Goal: Navigation & Orientation: Find specific page/section

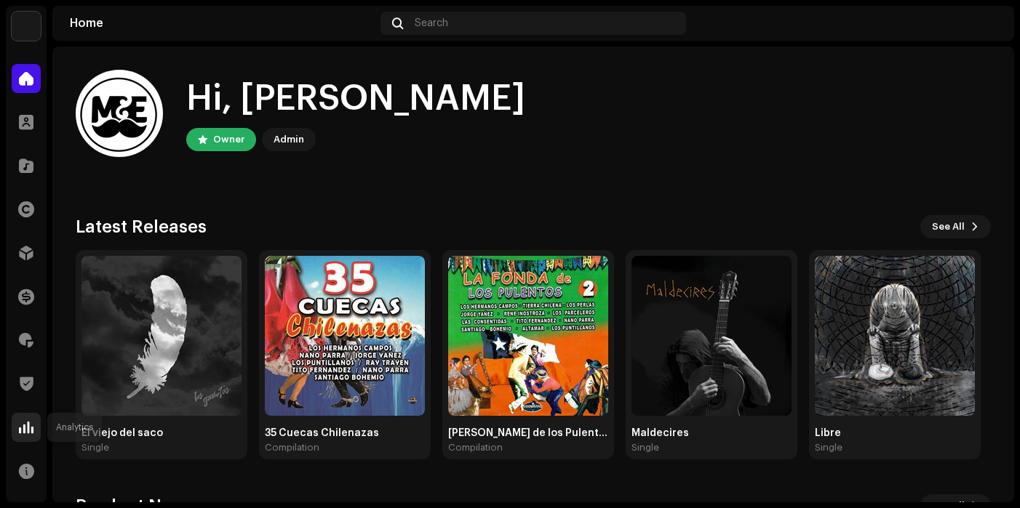
click at [17, 424] on div at bounding box center [26, 427] width 29 height 29
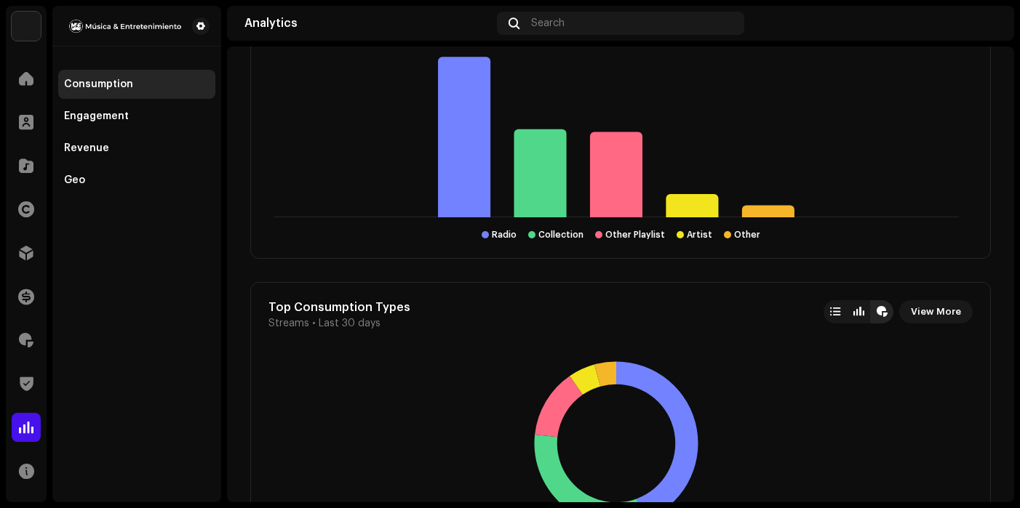
scroll to position [2909, 0]
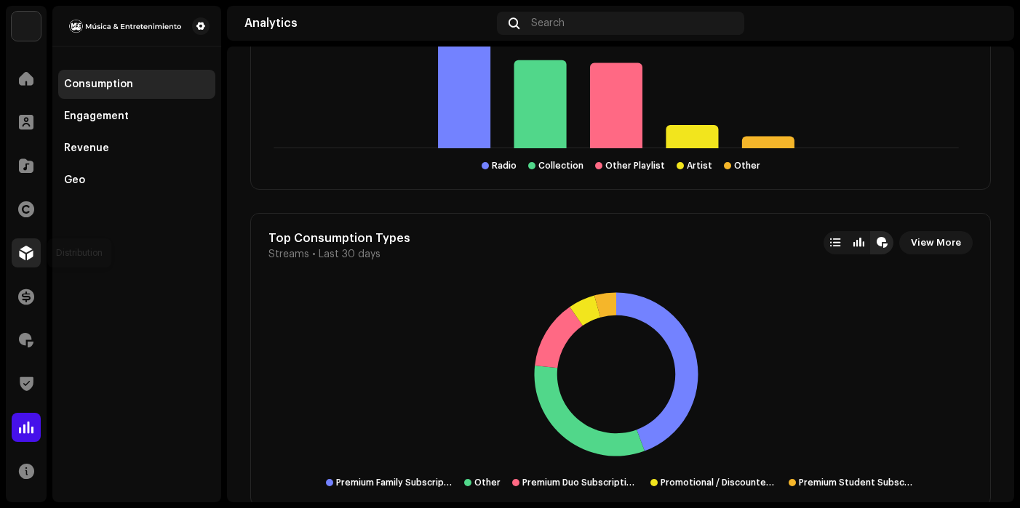
click at [17, 262] on div at bounding box center [26, 253] width 29 height 29
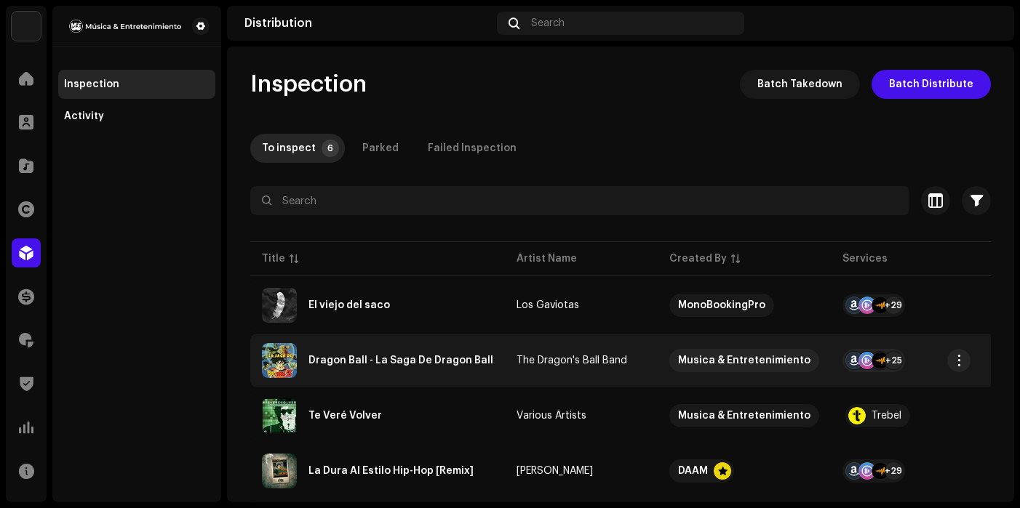
click at [624, 344] on td "The Dragon's Ball Band" at bounding box center [581, 361] width 153 height 52
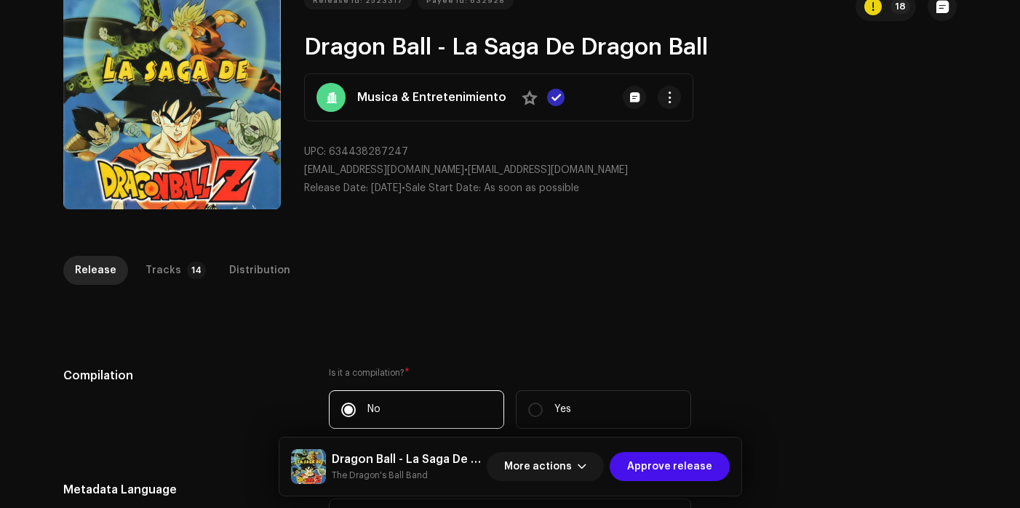
scroll to position [181, 0]
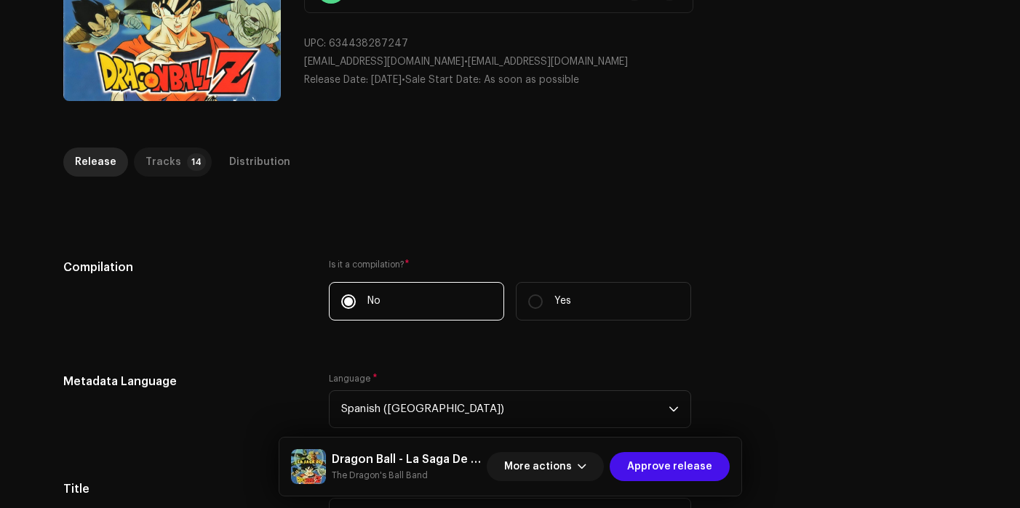
click at [169, 151] on div "Tracks" at bounding box center [163, 162] width 36 height 29
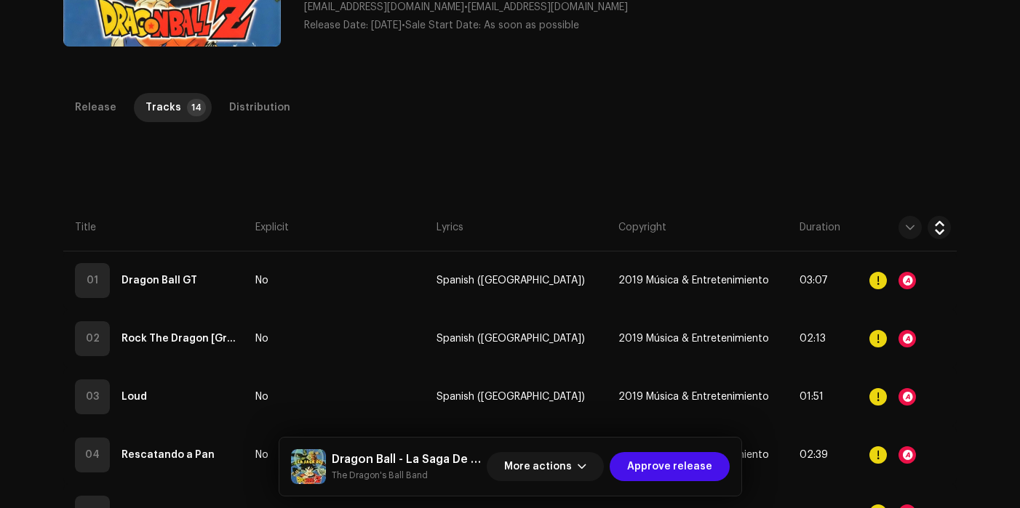
scroll to position [254, 0]
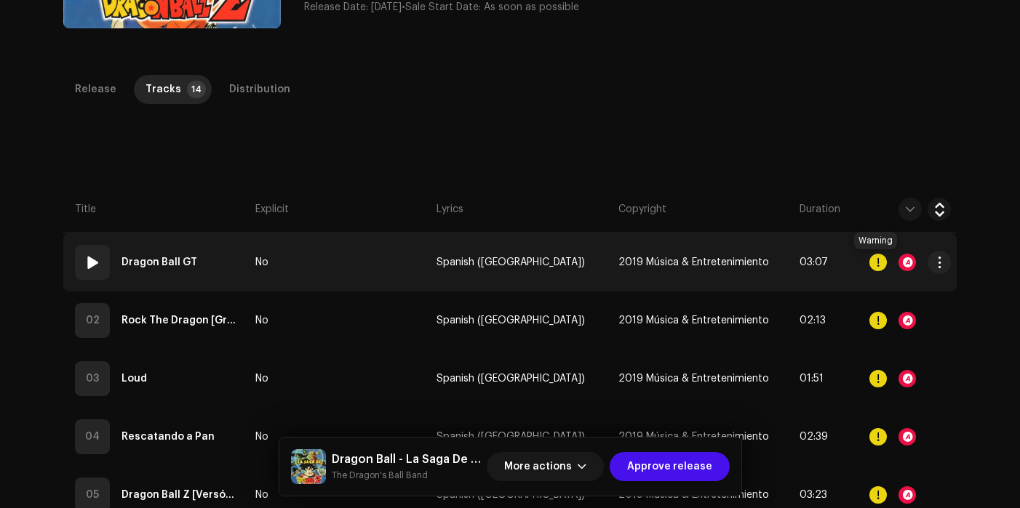
click at [877, 263] on div at bounding box center [877, 262] width 17 height 17
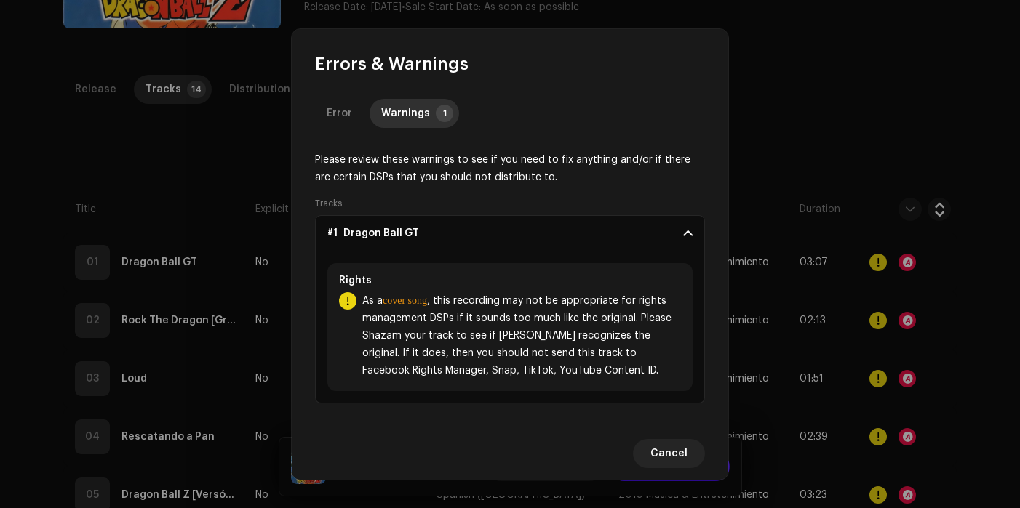
click at [674, 447] on span "Cancel" at bounding box center [668, 453] width 37 height 29
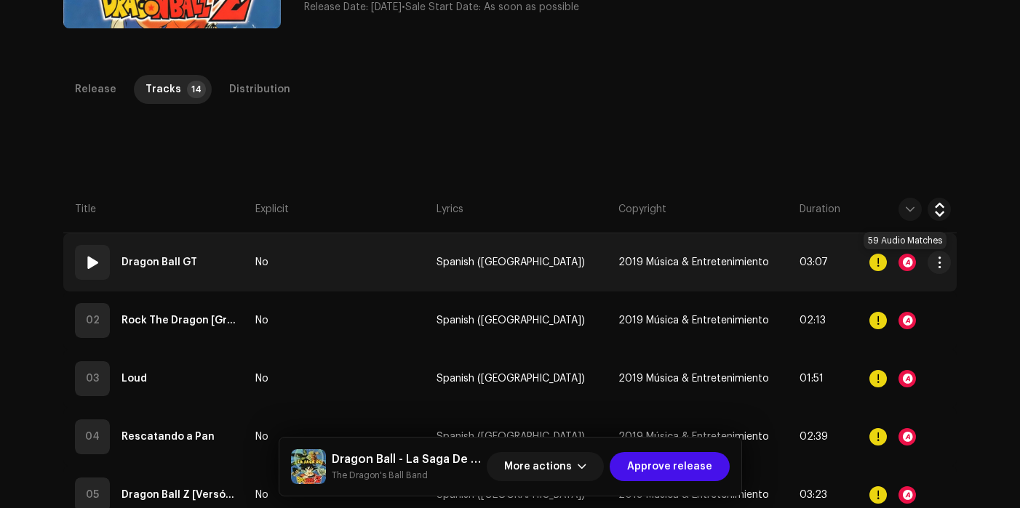
click at [905, 263] on div at bounding box center [906, 262] width 17 height 17
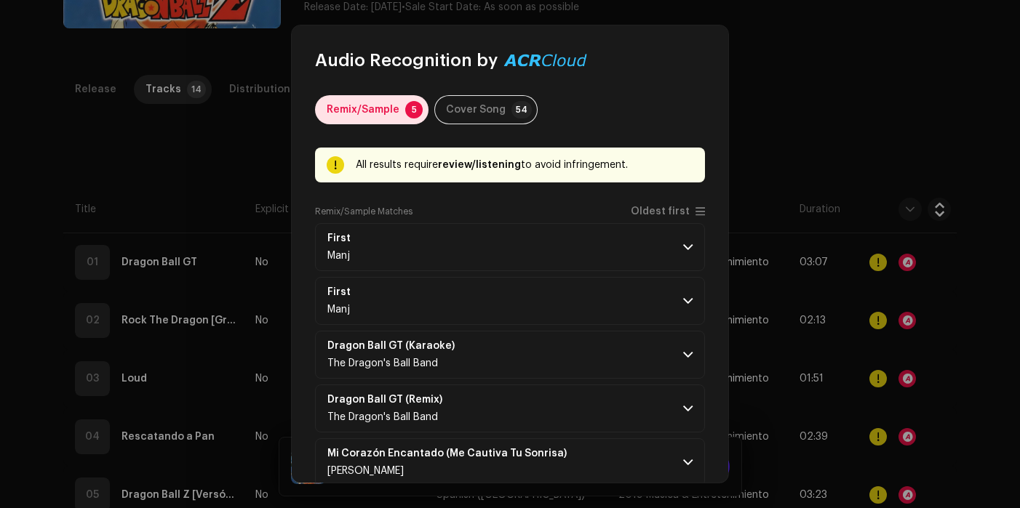
click at [386, 114] on div "Remix/Sample" at bounding box center [363, 109] width 73 height 29
click at [689, 260] on p-accordion-header "First Manj" at bounding box center [510, 247] width 390 height 48
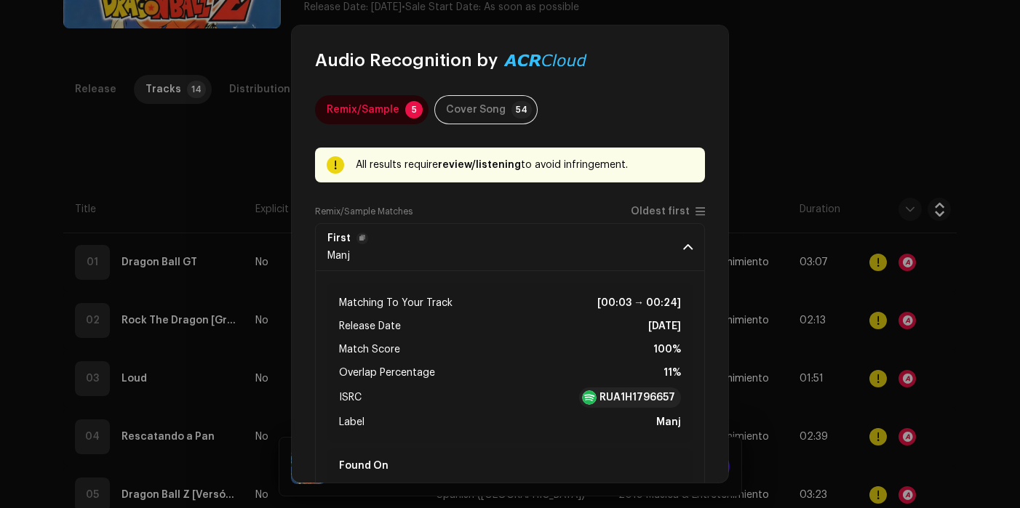
click at [683, 250] on span at bounding box center [687, 247] width 9 height 12
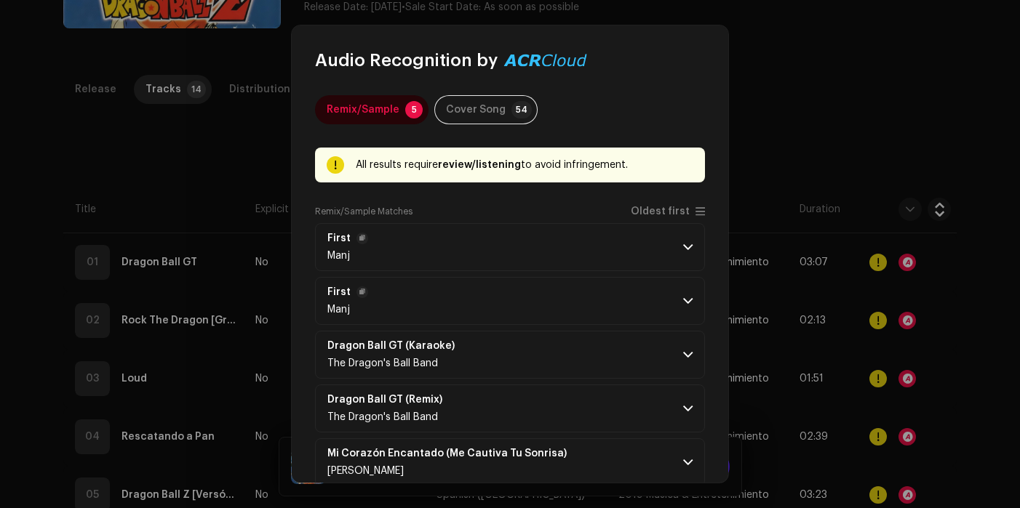
click at [671, 300] on p-accordion-header "First Manj" at bounding box center [510, 301] width 390 height 48
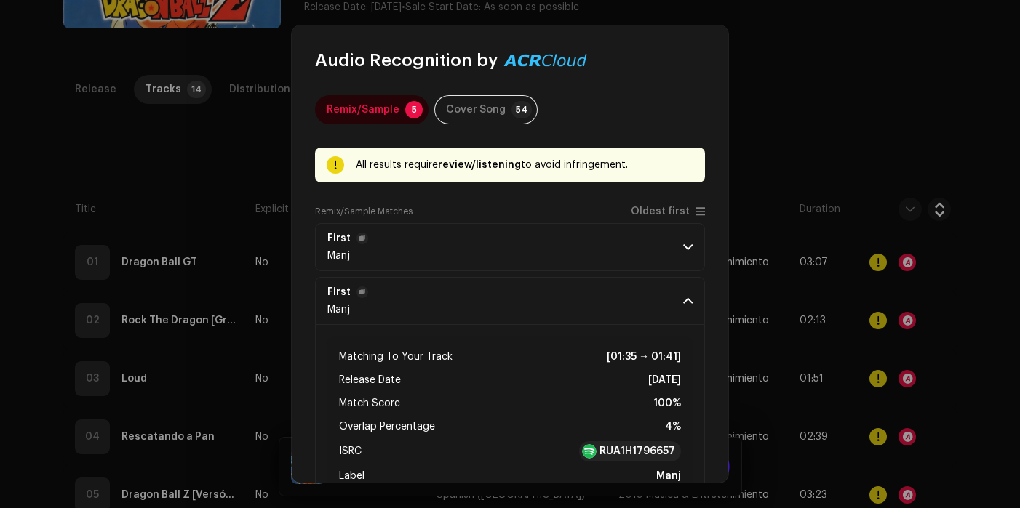
click at [671, 300] on p-accordion-header "First Manj" at bounding box center [510, 301] width 390 height 48
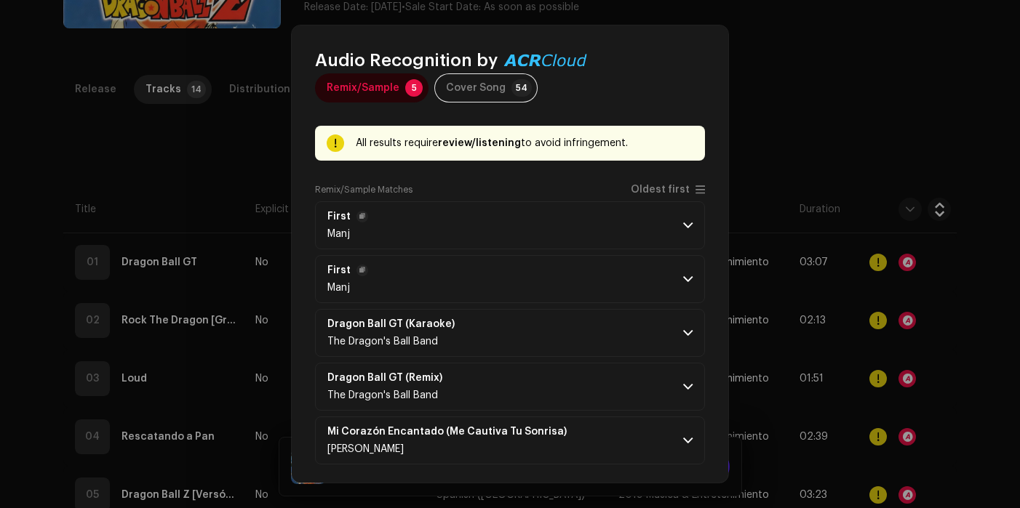
scroll to position [73, 0]
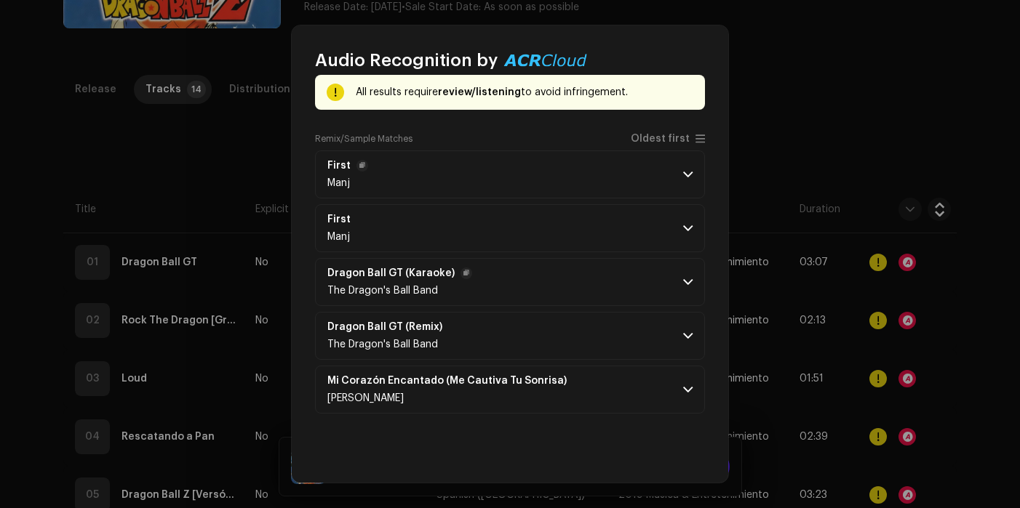
click at [668, 278] on p-accordion-header "Dragon Ball GT (Karaoke) The Dragon's Ball Band" at bounding box center [510, 282] width 390 height 48
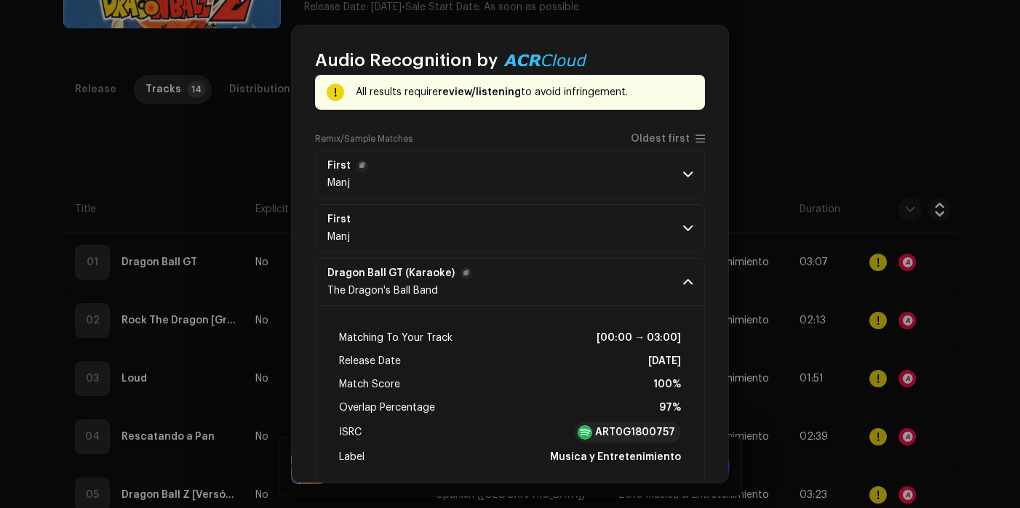
click at [668, 279] on p-accordion-header "Dragon Ball GT (Karaoke) The Dragon's Ball Band" at bounding box center [510, 282] width 390 height 48
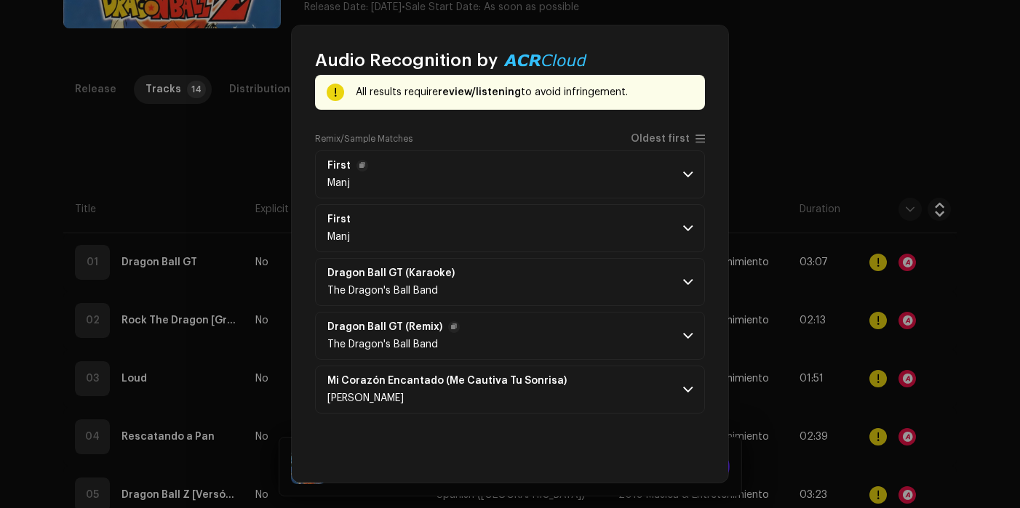
click at [659, 324] on p-accordion-header "Dragon Ball GT (Remix) The Dragon's Ball Band" at bounding box center [510, 336] width 390 height 48
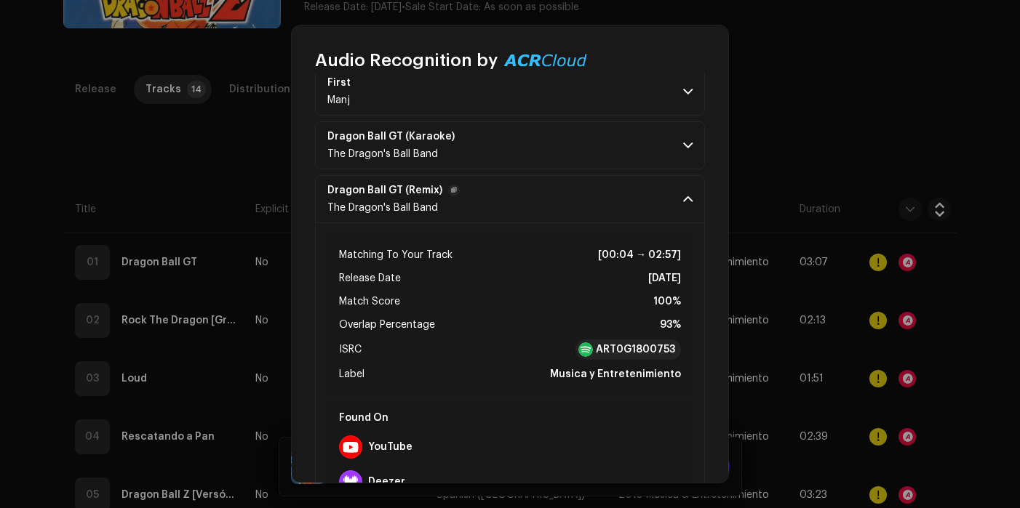
scroll to position [218, 0]
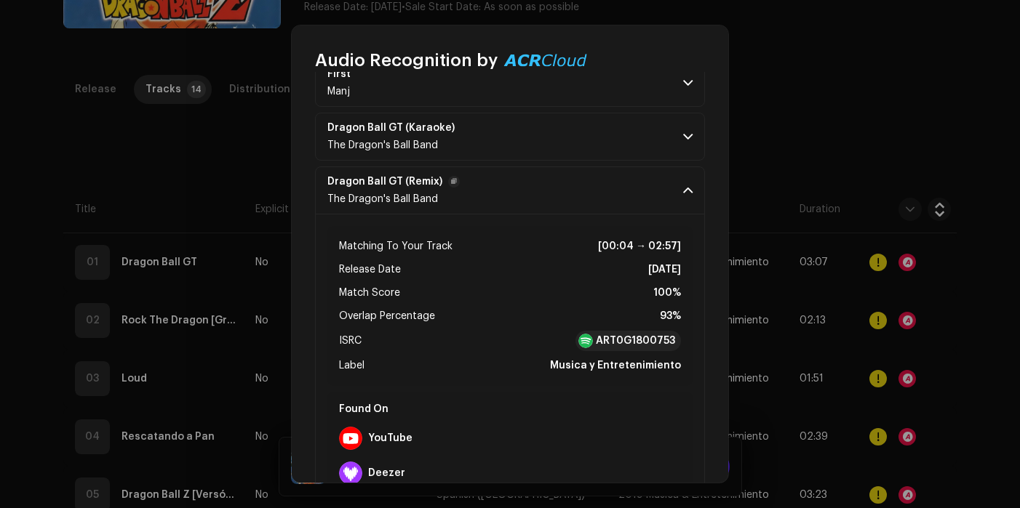
click at [679, 183] on p-accordion-header "Dragon Ball GT (Remix) The Dragon's Ball Band" at bounding box center [510, 191] width 390 height 48
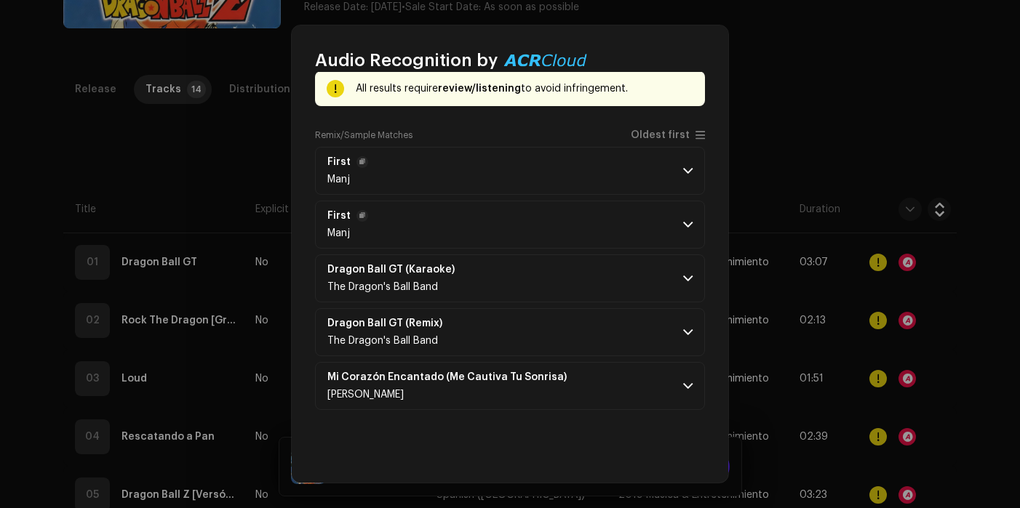
scroll to position [76, 0]
click at [645, 390] on p-accordion-header "Mi Corazón Encantado (Me Cautiva Tu Sonrisa) [PERSON_NAME]" at bounding box center [510, 386] width 390 height 48
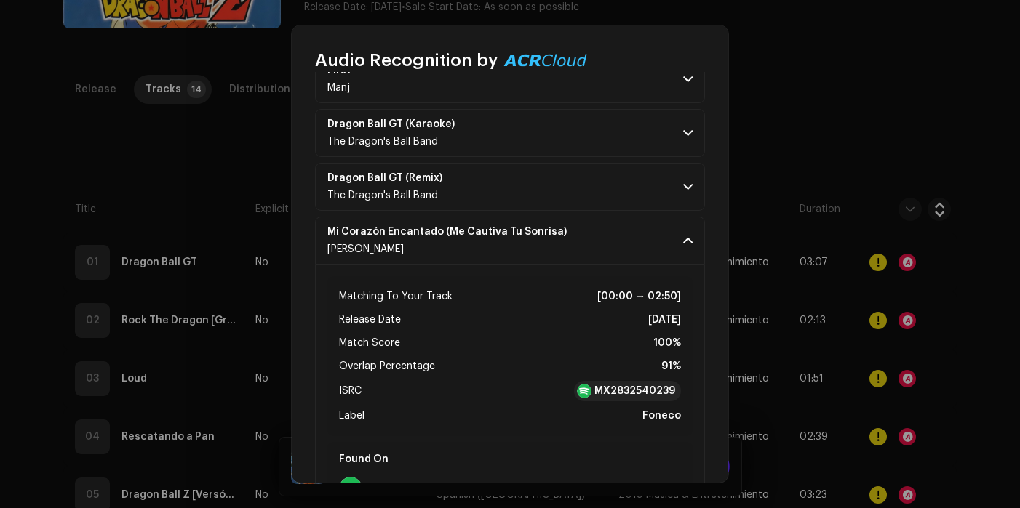
scroll to position [287, 0]
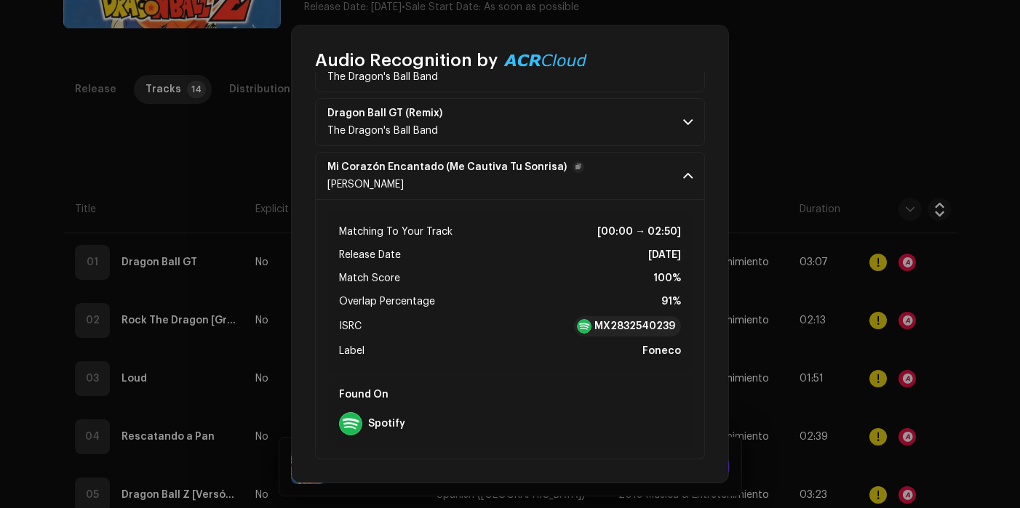
click at [649, 175] on p-accordion-header "Mi Corazón Encantado (Me Cautiva Tu Sonrisa) [PERSON_NAME]" at bounding box center [510, 176] width 390 height 48
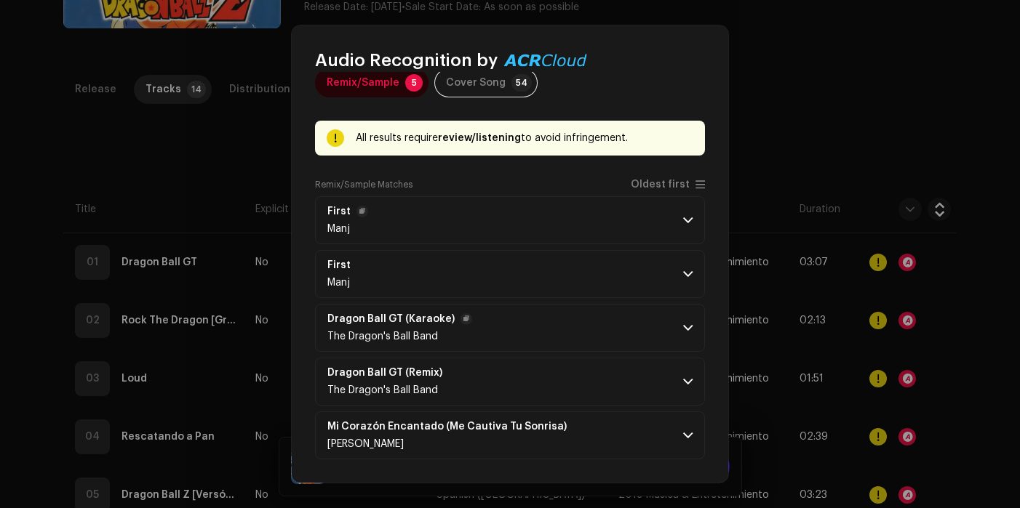
scroll to position [0, 0]
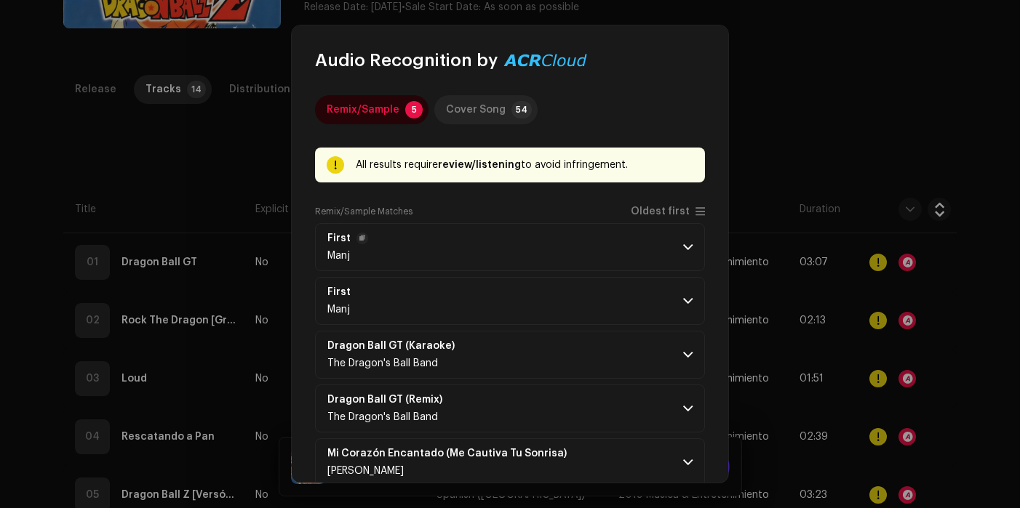
click at [496, 110] on div "Cover Song" at bounding box center [476, 109] width 60 height 29
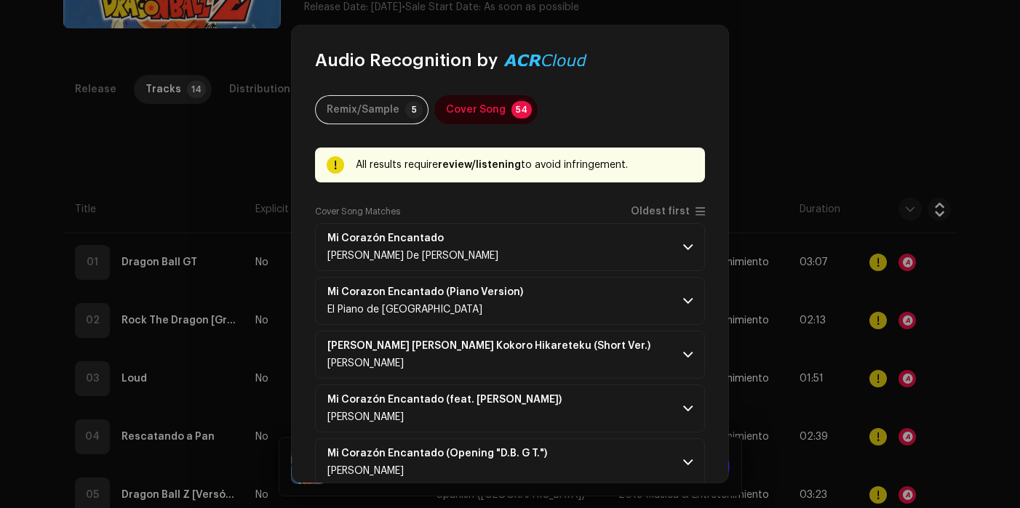
scroll to position [218, 0]
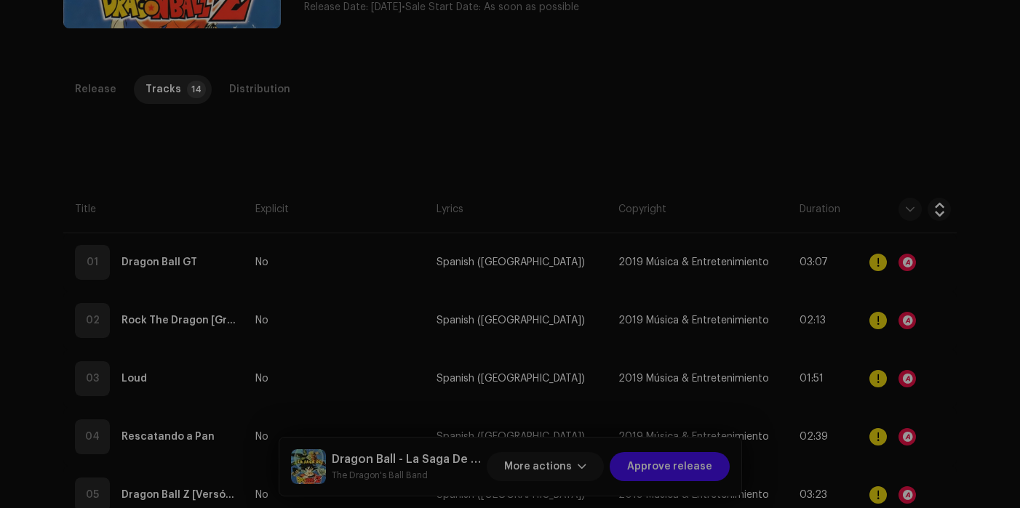
click at [856, 87] on div "Audio Recognition by Remix/Sample 5 Cover Song 54 All results require review/li…" at bounding box center [510, 254] width 1020 height 508
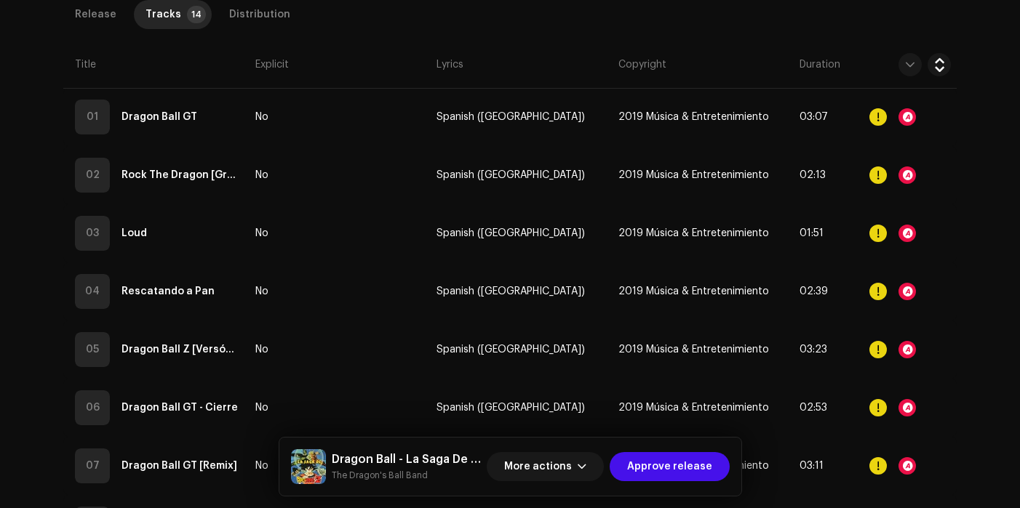
scroll to position [399, 0]
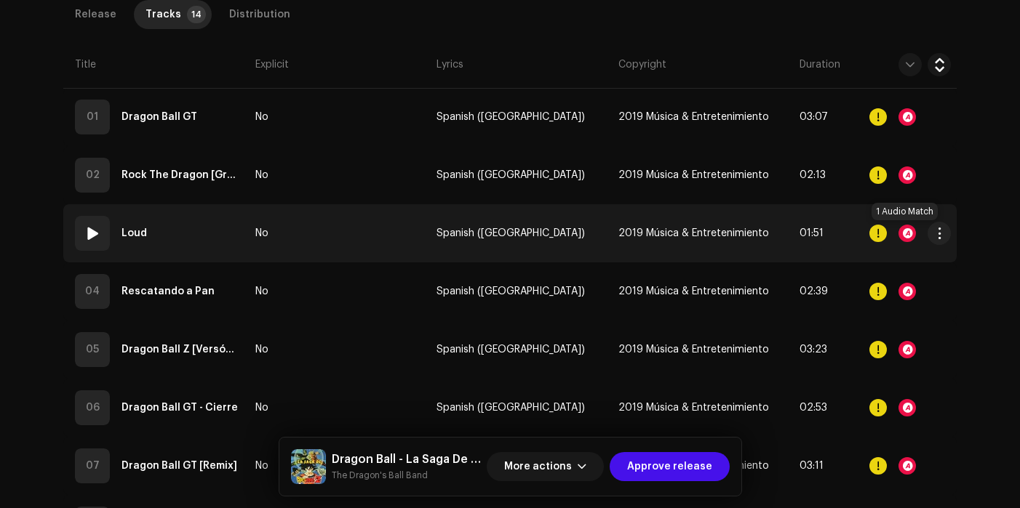
click at [905, 232] on div at bounding box center [906, 233] width 17 height 17
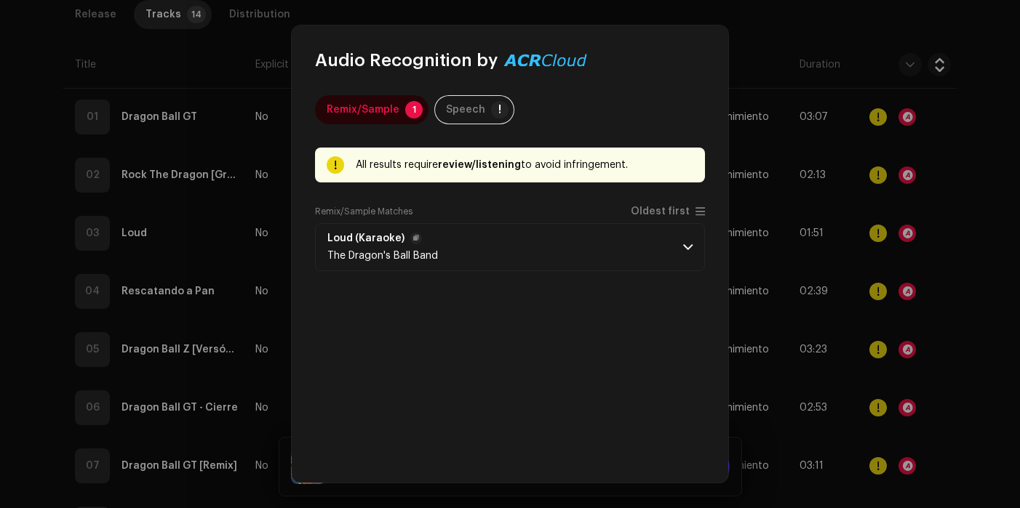
click at [541, 249] on p-accordion-header "Loud (Karaoke) The Dragon's Ball Band" at bounding box center [510, 247] width 390 height 48
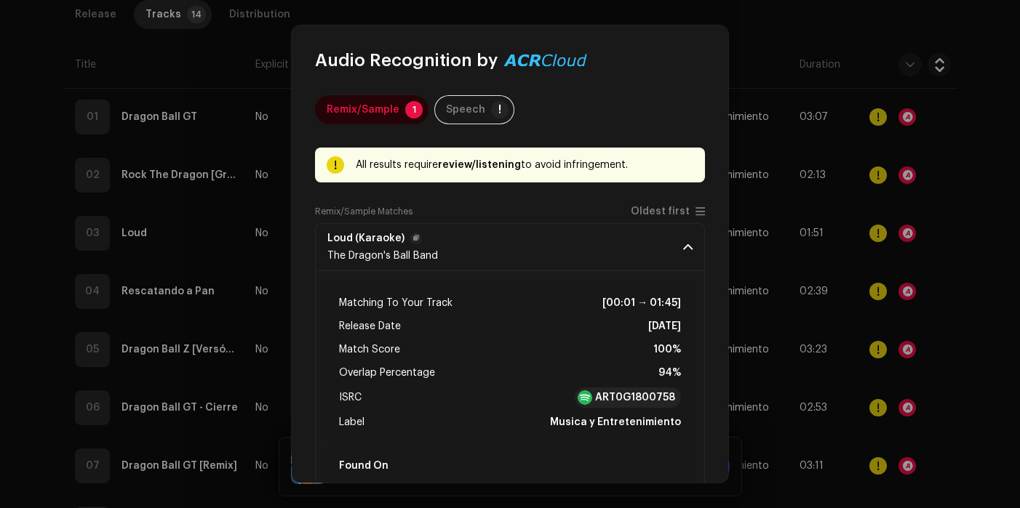
click at [542, 250] on p-accordion-header "Loud (Karaoke) The Dragon's Ball Band" at bounding box center [510, 247] width 390 height 48
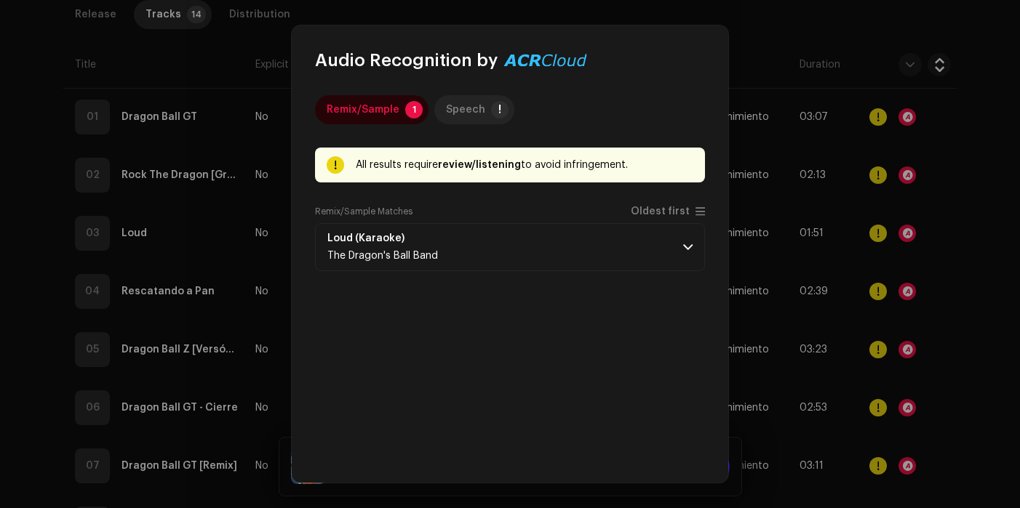
click at [463, 109] on div "Speech" at bounding box center [465, 109] width 39 height 29
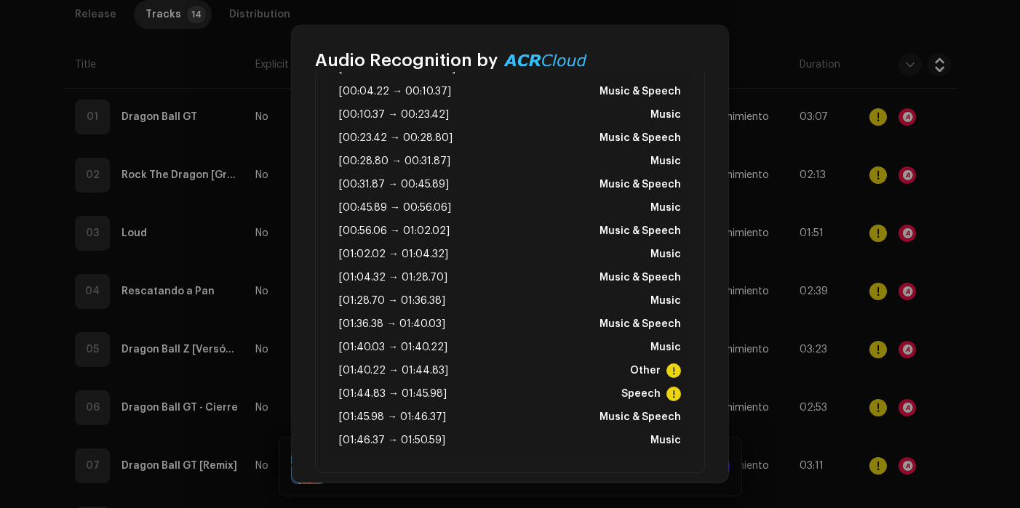
scroll to position [211, 0]
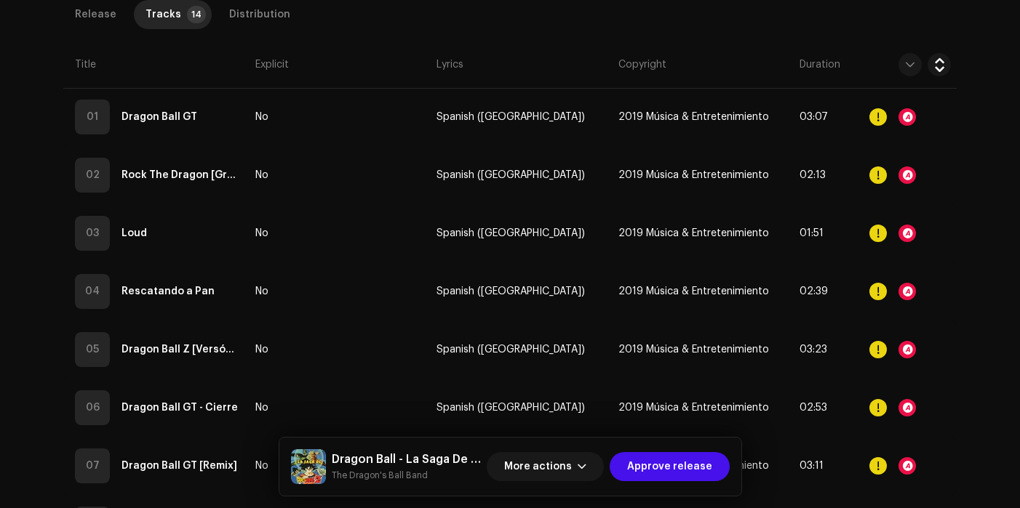
click at [738, 20] on div "Audio Recognition by Remix/Sample 1 Speech ! Speech/silence can violate UGC DSP…" at bounding box center [510, 254] width 1020 height 508
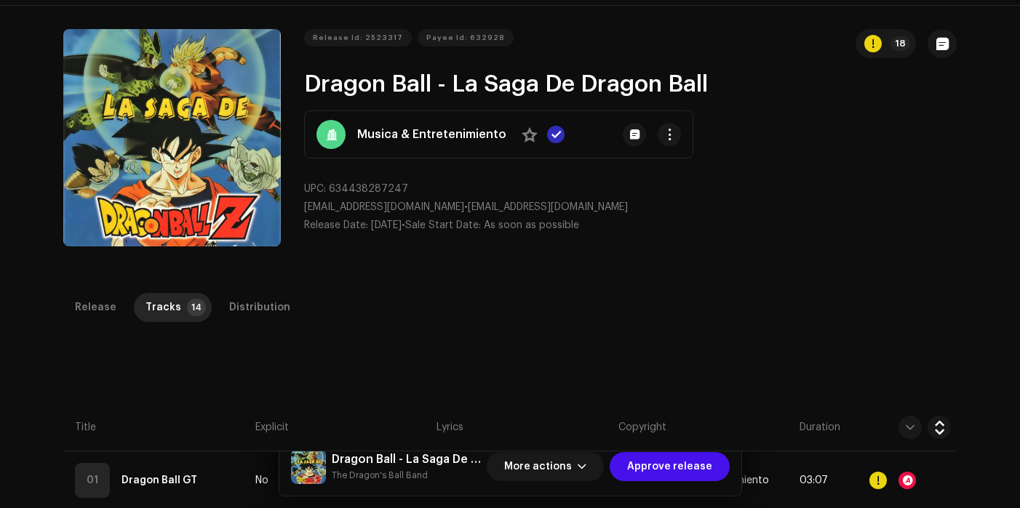
scroll to position [0, 0]
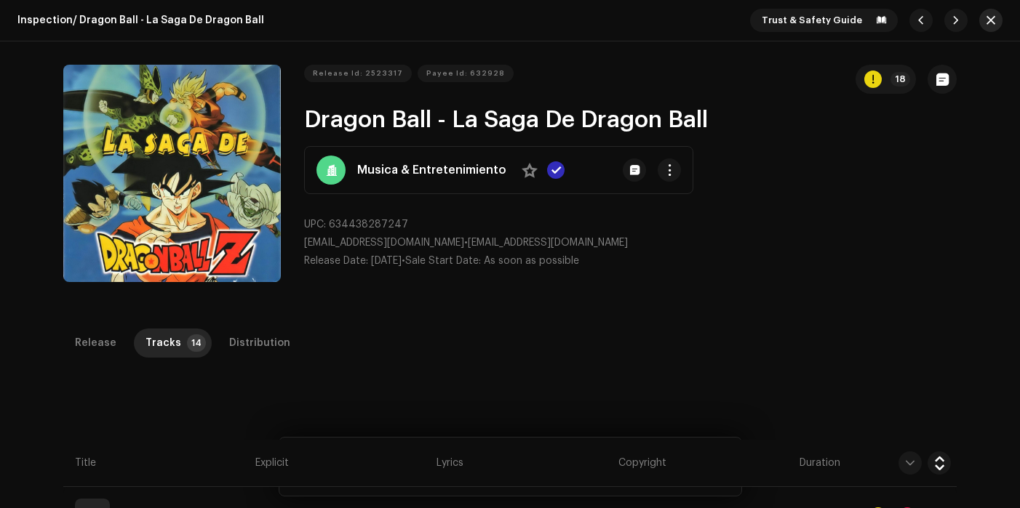
click at [983, 28] on button "button" at bounding box center [990, 20] width 23 height 23
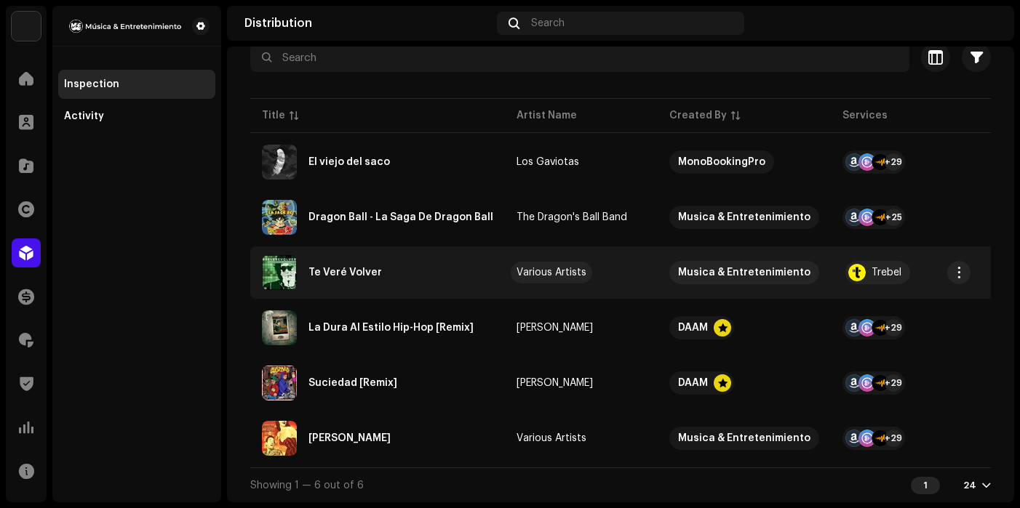
scroll to position [149, 0]
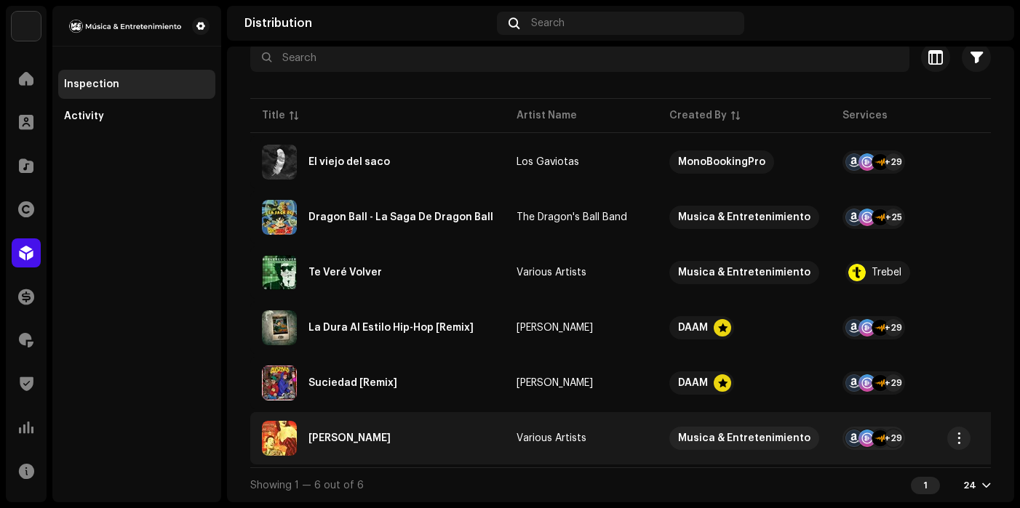
click at [938, 429] on re-a-table-services "+29" at bounding box center [906, 438] width 129 height 23
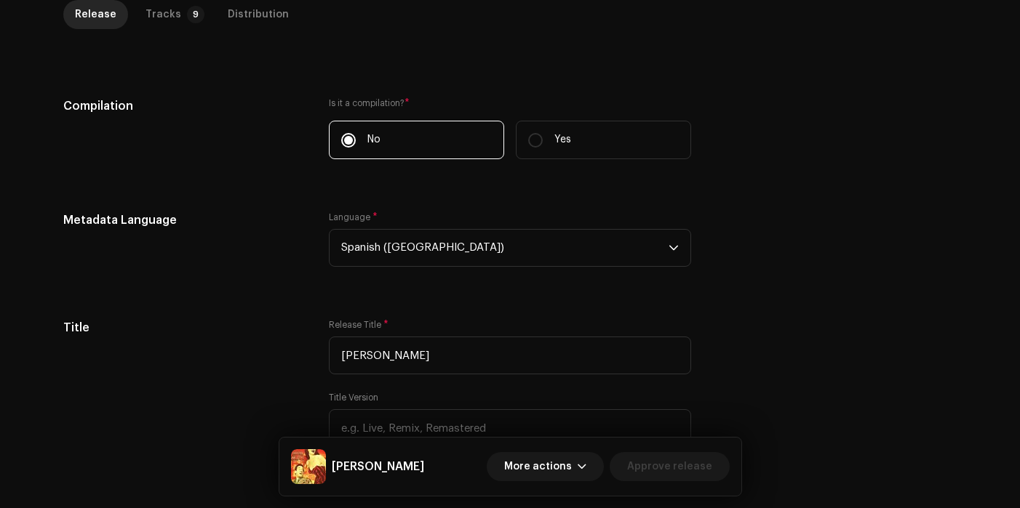
scroll to position [218, 0]
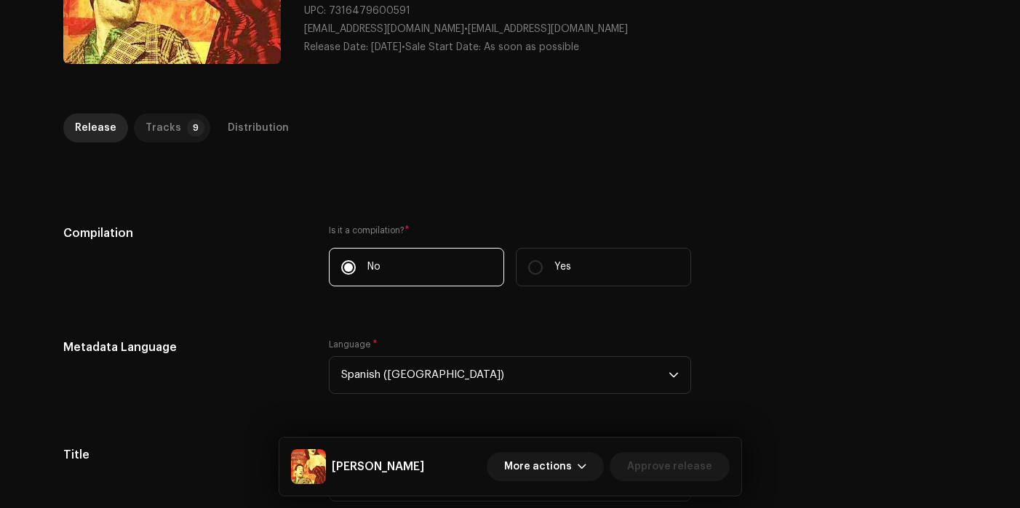
click at [190, 116] on p-tab "Tracks 9" at bounding box center [172, 127] width 76 height 29
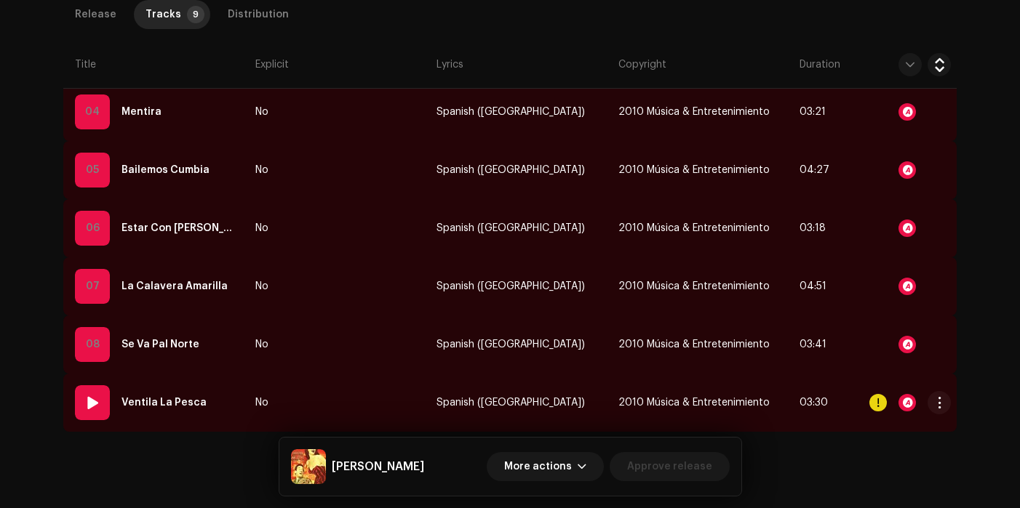
scroll to position [610, 0]
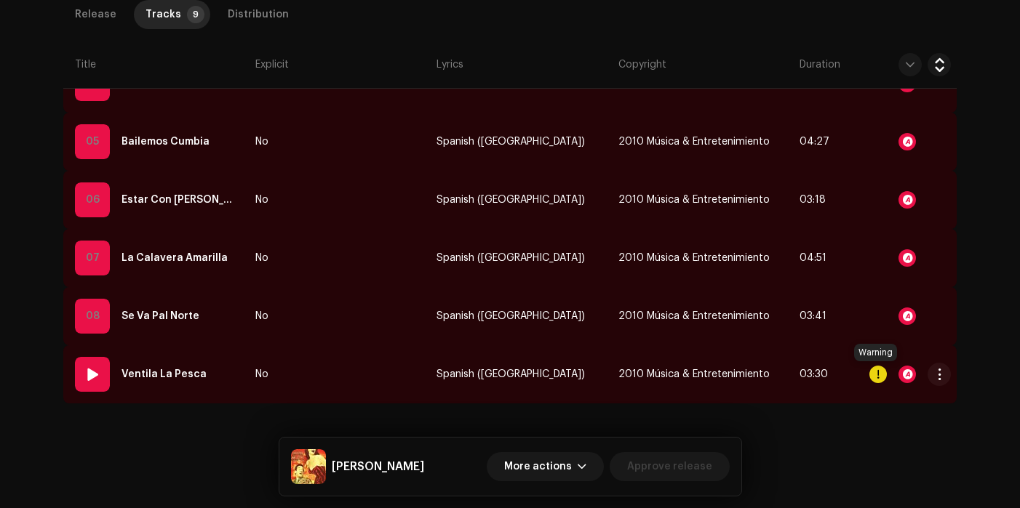
click at [876, 375] on div at bounding box center [877, 374] width 17 height 17
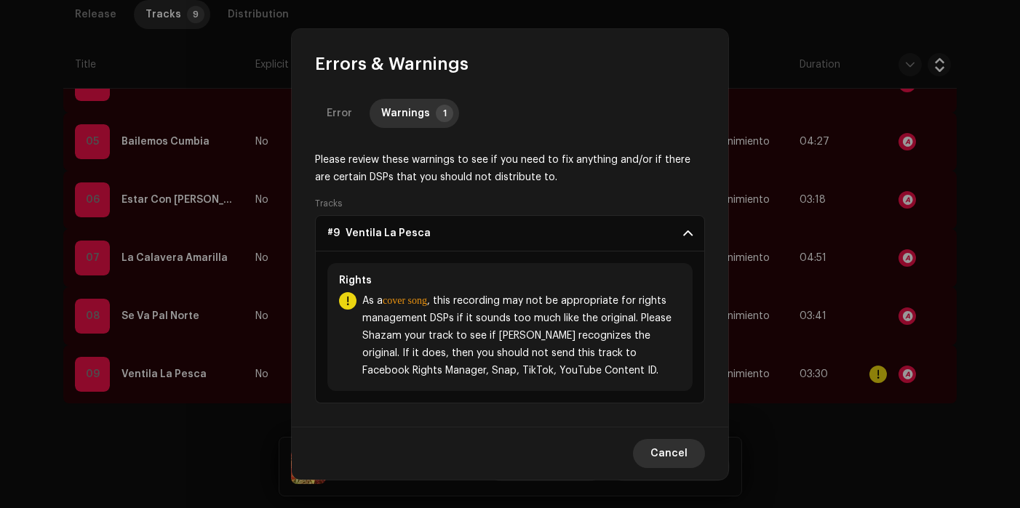
click at [676, 447] on span "Cancel" at bounding box center [668, 453] width 37 height 29
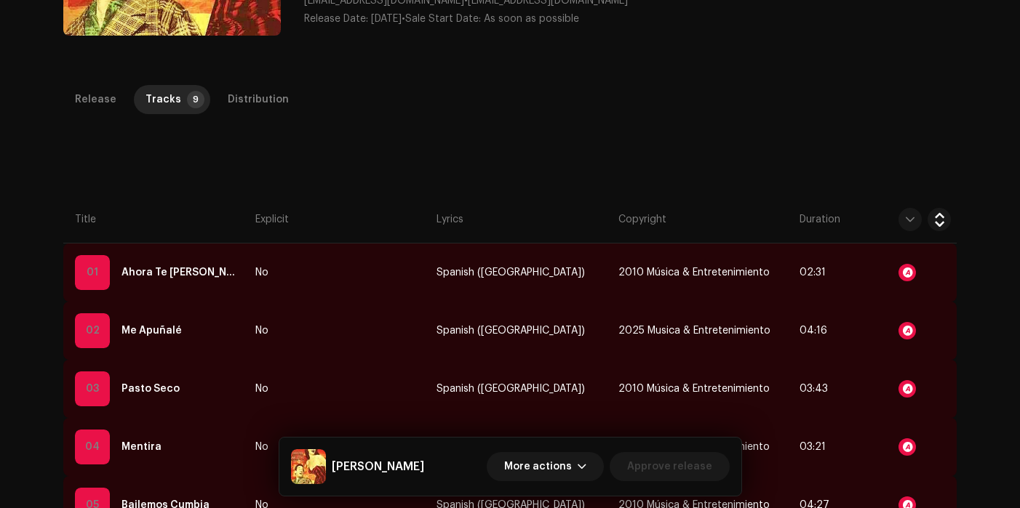
scroll to position [0, 0]
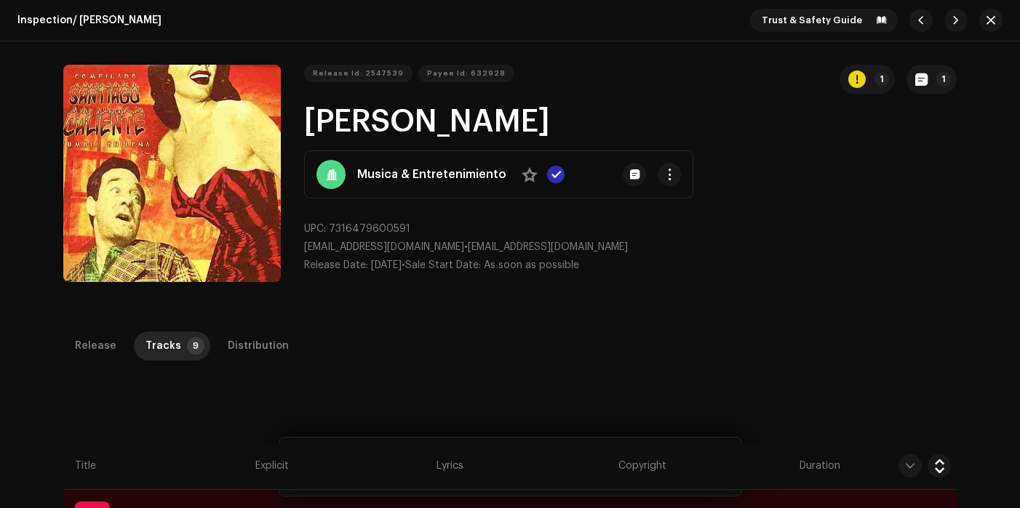
click at [986, 15] on span "button" at bounding box center [990, 21] width 9 height 12
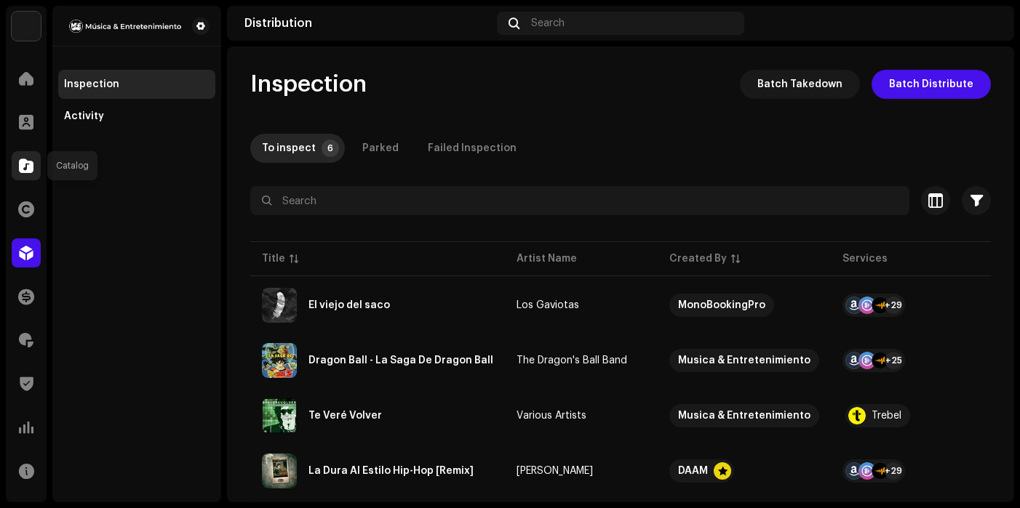
click at [24, 176] on div at bounding box center [26, 165] width 29 height 29
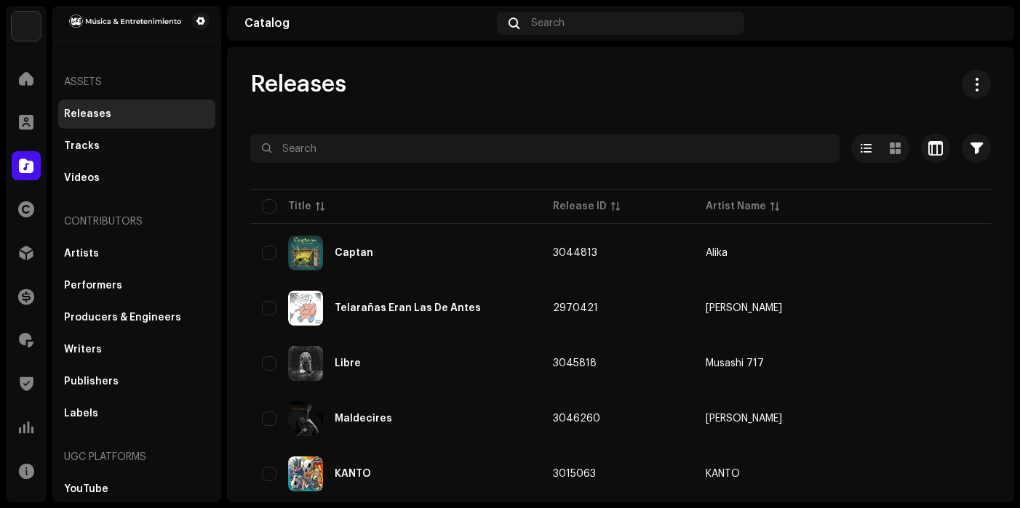
scroll to position [7, 0]
click at [111, 484] on div "YouTube" at bounding box center [136, 488] width 145 height 12
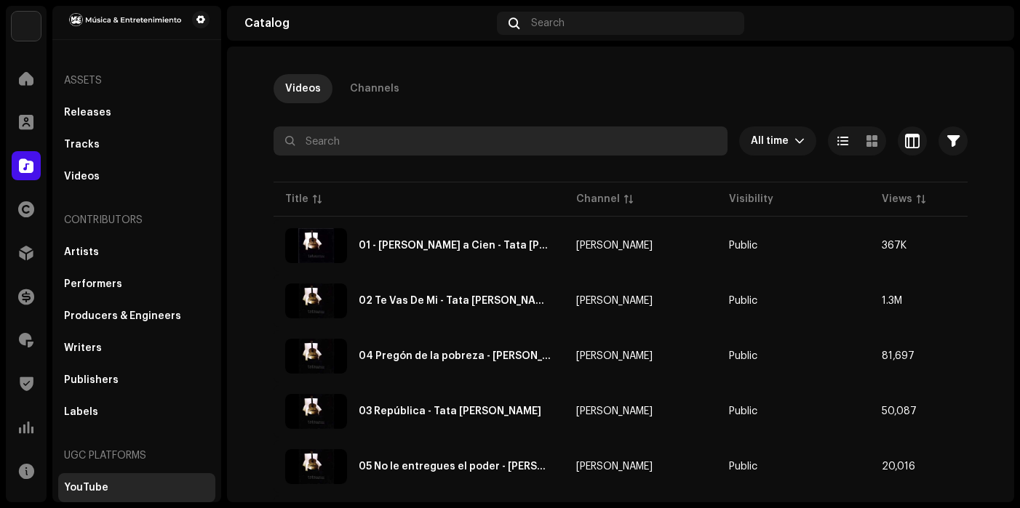
scroll to position [73, 0]
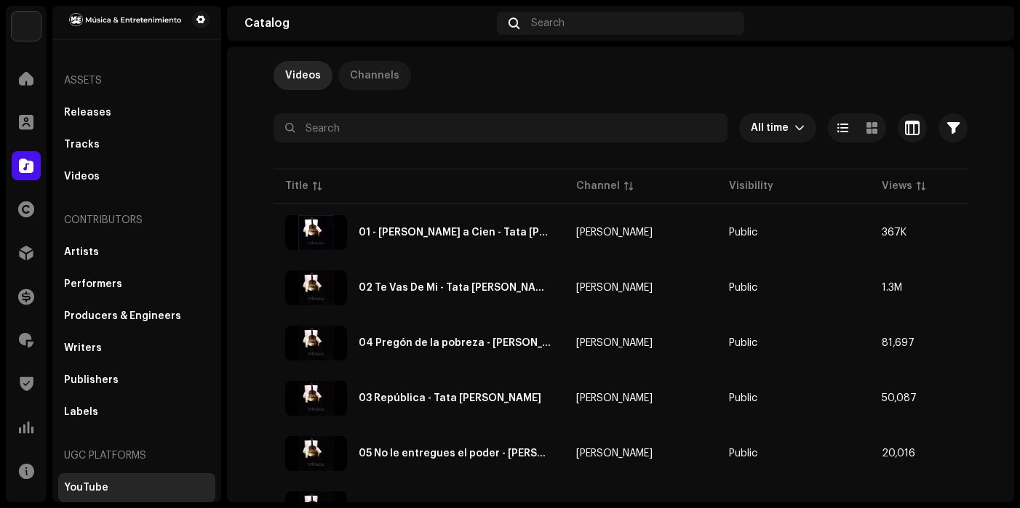
click at [361, 71] on div "Channels" at bounding box center [374, 75] width 49 height 29
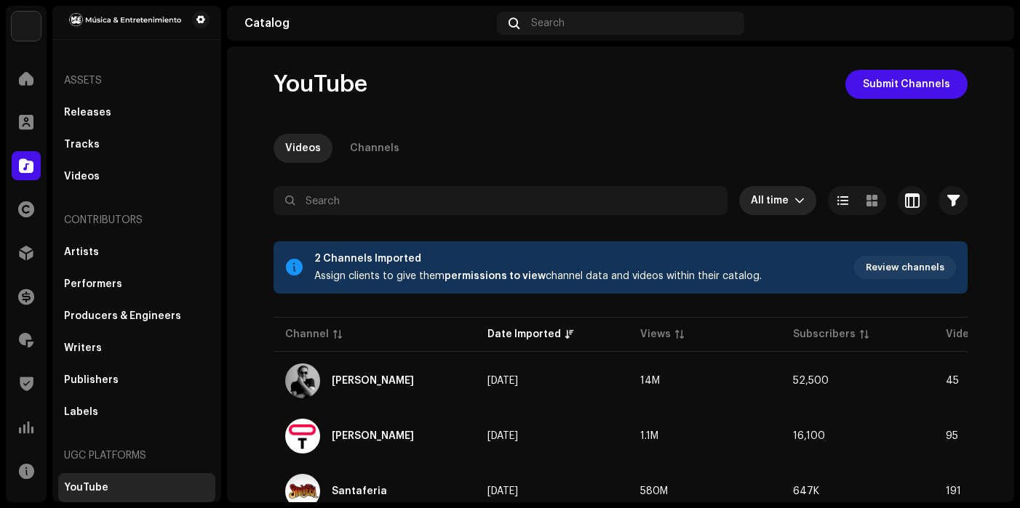
scroll to position [114, 0]
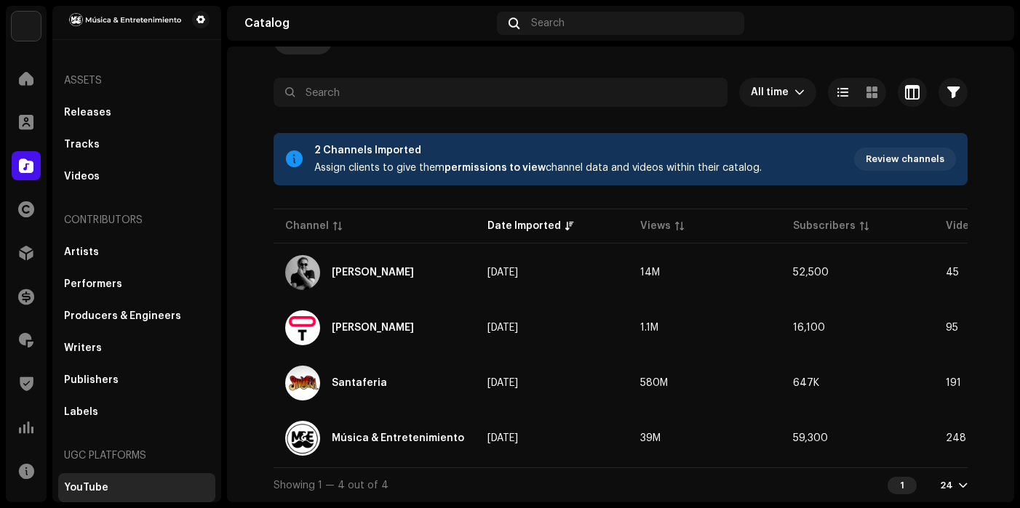
click at [557, 461] on table "Channel Date Imported Views Subscribers Videos Status Tata [PERSON_NAME] [DATE]…" at bounding box center [756, 337] width 966 height 262
drag, startPoint x: 557, startPoint y: 461, endPoint x: 591, endPoint y: 465, distance: 34.4
click at [591, 465] on div "Channel Date Imported Views Subscribers Videos Status Tata [PERSON_NAME] [DATE]…" at bounding box center [620, 337] width 694 height 262
click at [730, 114] on div at bounding box center [620, 118] width 694 height 23
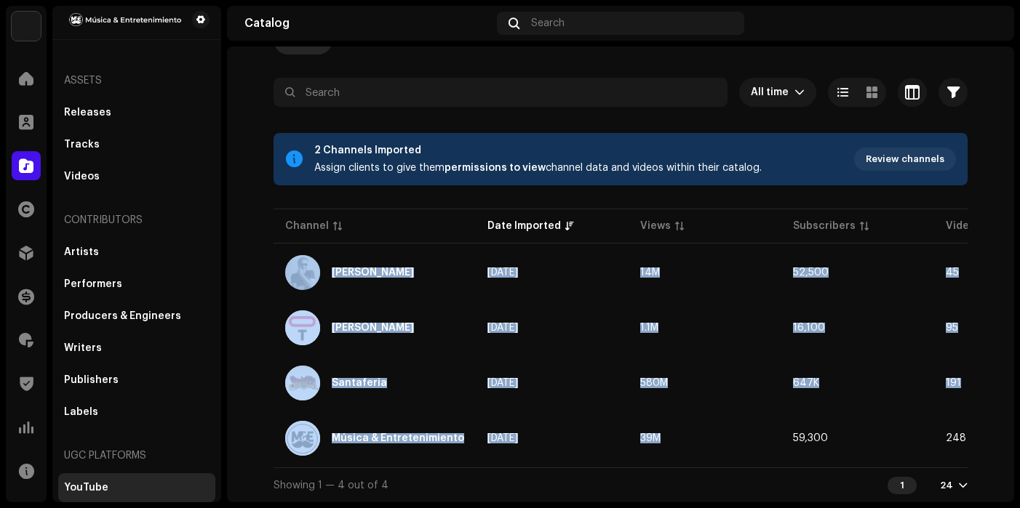
drag, startPoint x: 644, startPoint y: 461, endPoint x: 655, endPoint y: 463, distance: 11.1
click at [655, 463] on div "Channel Date Imported Views Subscribers Videos Status Tata [PERSON_NAME] [DATE]…" at bounding box center [620, 337] width 694 height 262
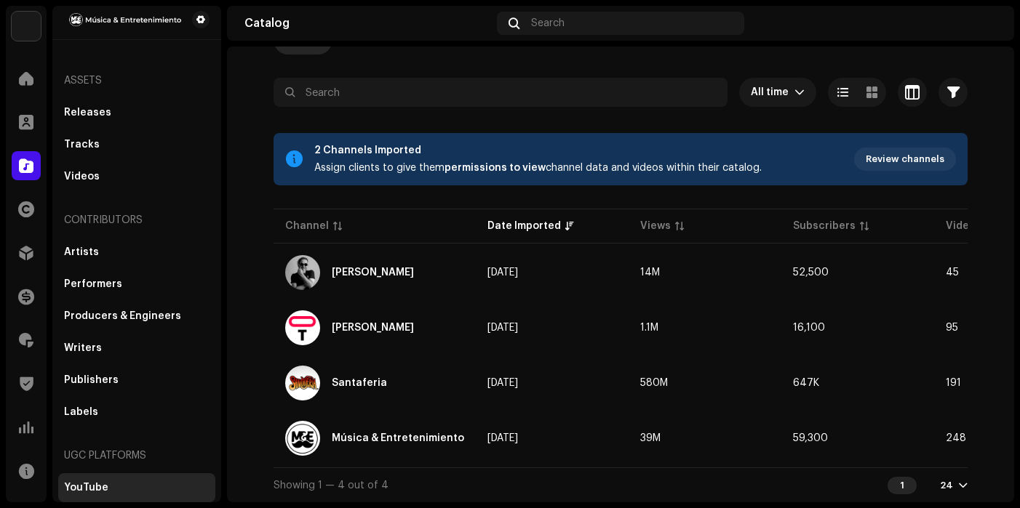
click at [488, 114] on div at bounding box center [620, 118] width 694 height 23
click at [199, 15] on span at bounding box center [200, 20] width 9 height 12
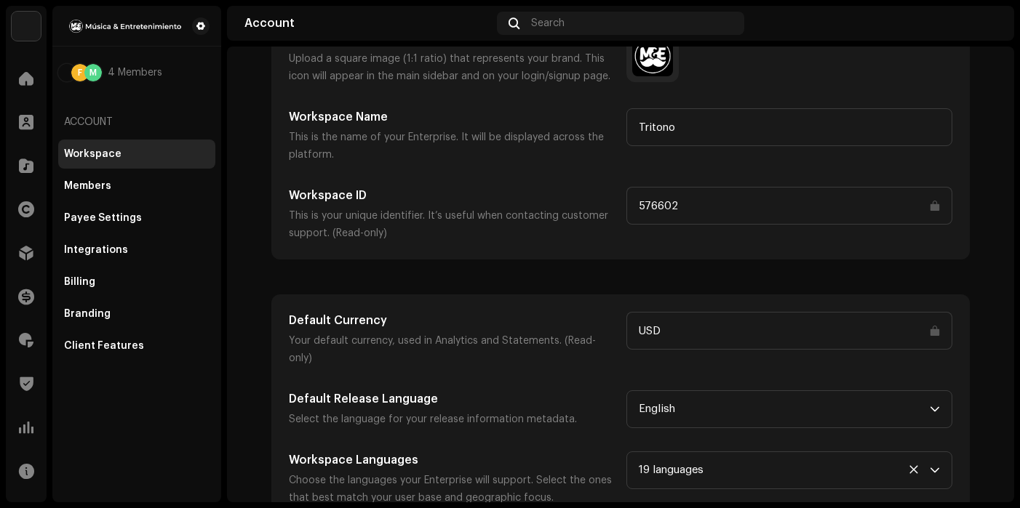
scroll to position [126, 0]
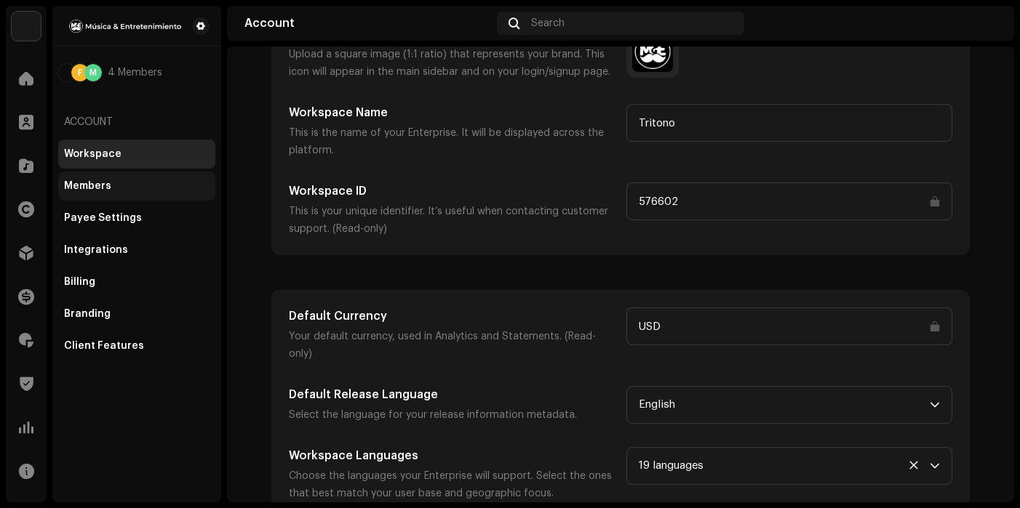
click at [134, 193] on div "Members" at bounding box center [136, 186] width 157 height 29
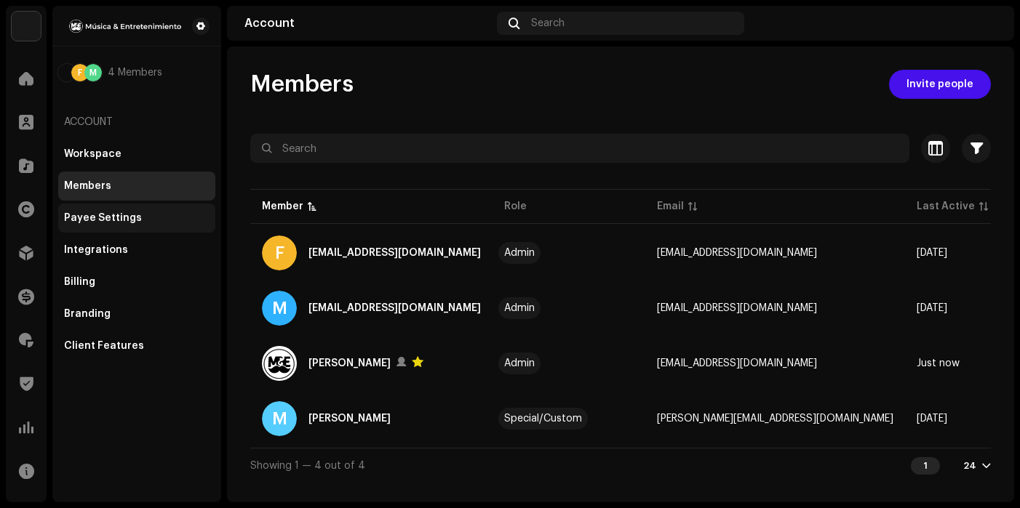
click at [136, 219] on div "Payee Settings" at bounding box center [136, 218] width 145 height 12
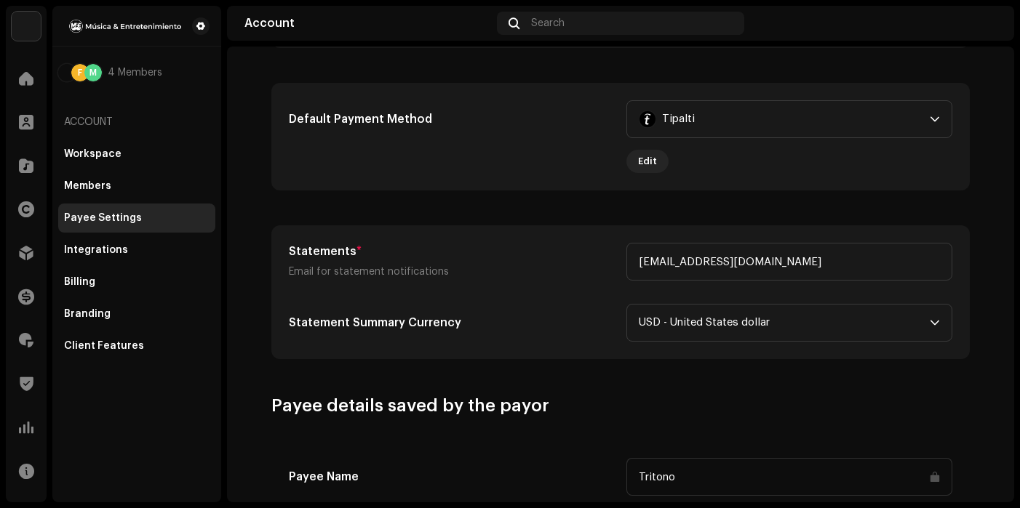
scroll to position [444, 0]
click at [132, 252] on div "Integrations" at bounding box center [136, 250] width 145 height 12
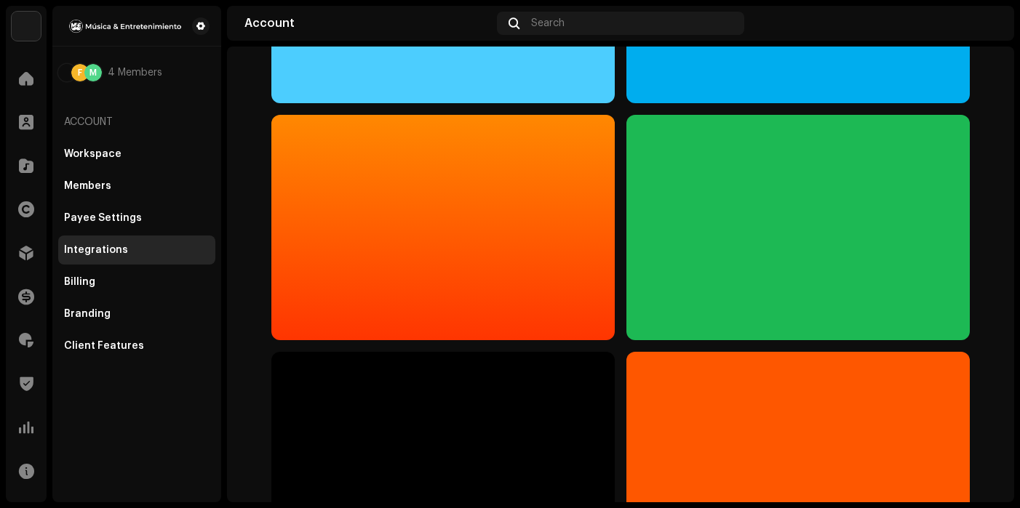
scroll to position [6255, 0]
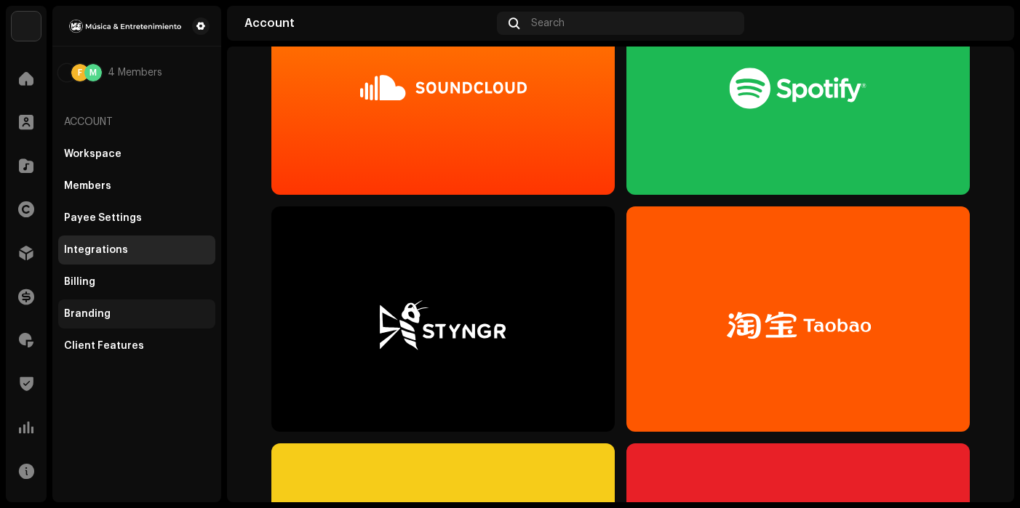
click at [110, 313] on div "Branding" at bounding box center [136, 314] width 145 height 12
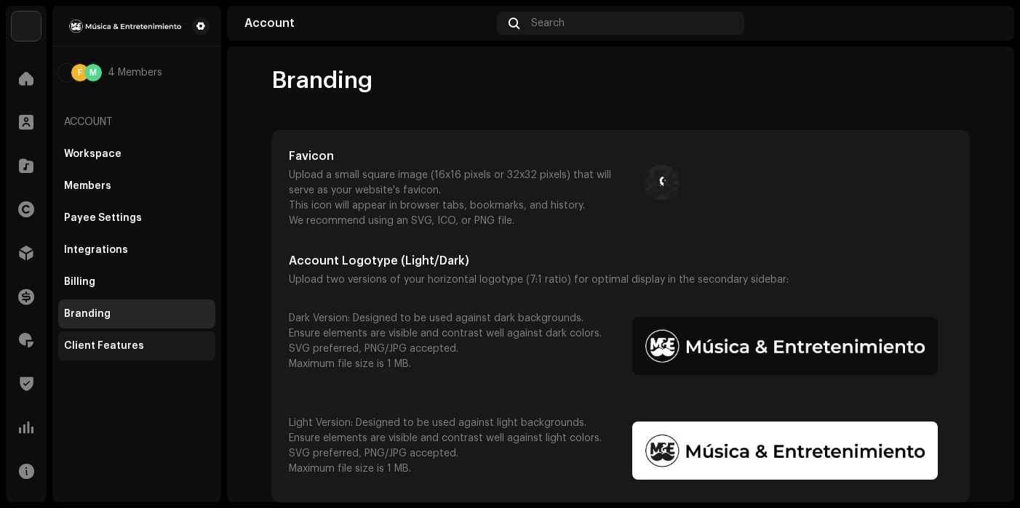
scroll to position [3, 0]
click at [167, 351] on div "Client Features" at bounding box center [136, 346] width 145 height 12
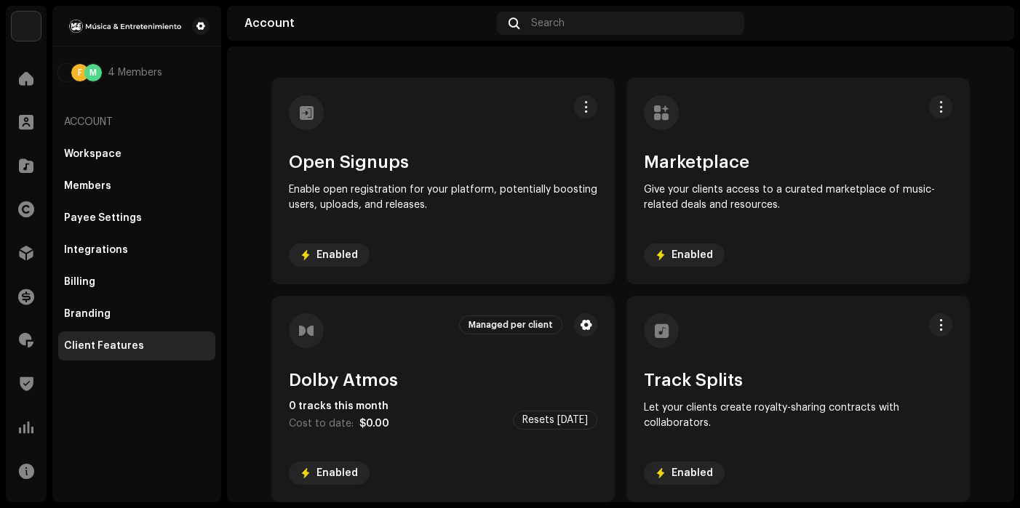
scroll to position [73, 0]
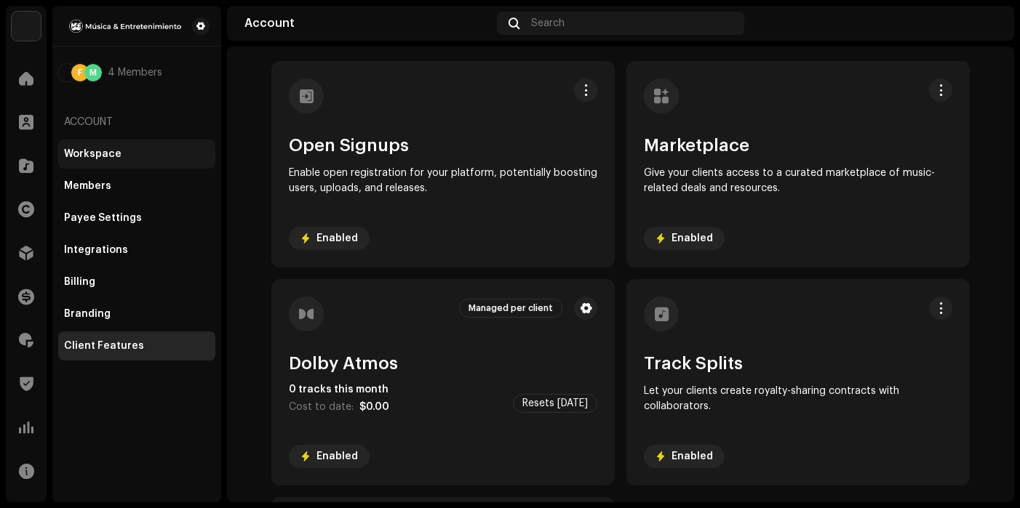
click at [139, 157] on div "Workspace" at bounding box center [136, 154] width 145 height 12
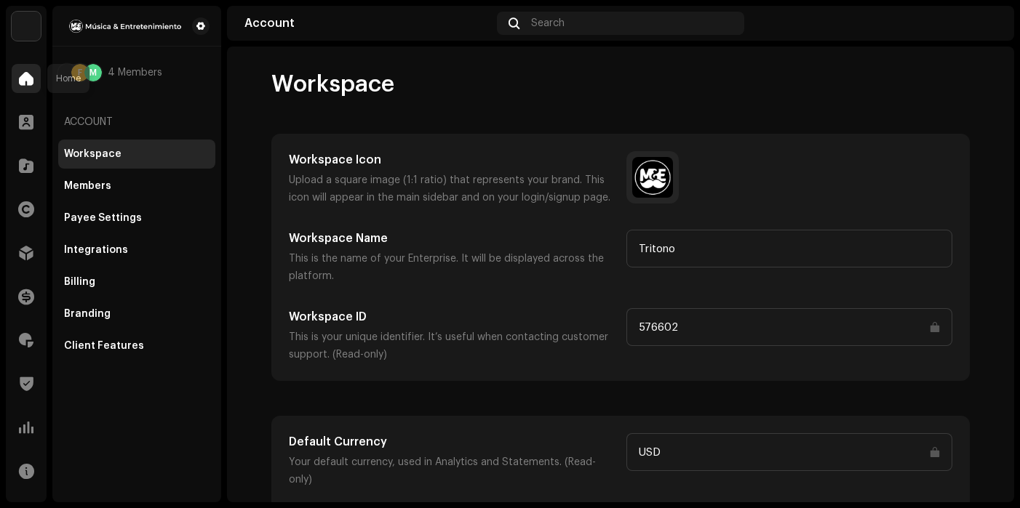
click at [23, 73] on span at bounding box center [26, 79] width 15 height 12
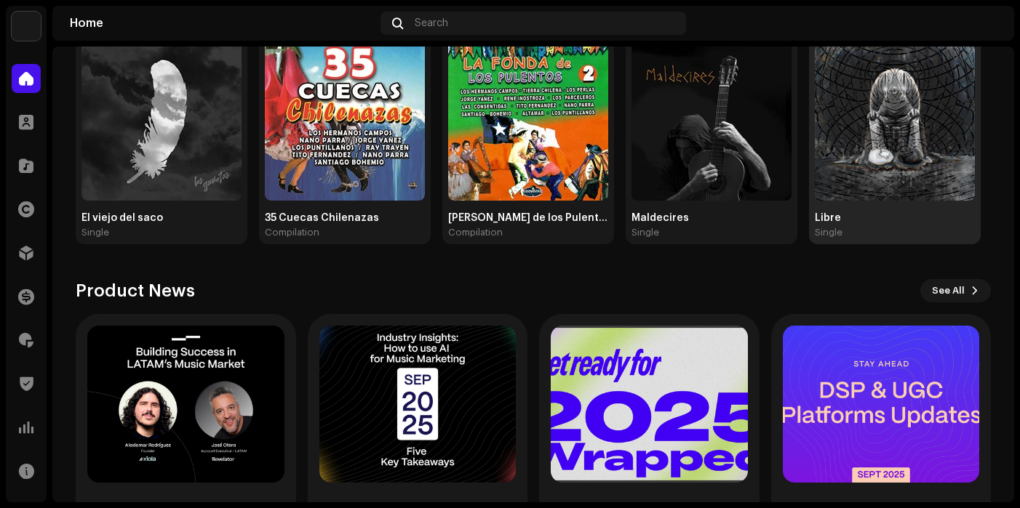
scroll to position [322, 0]
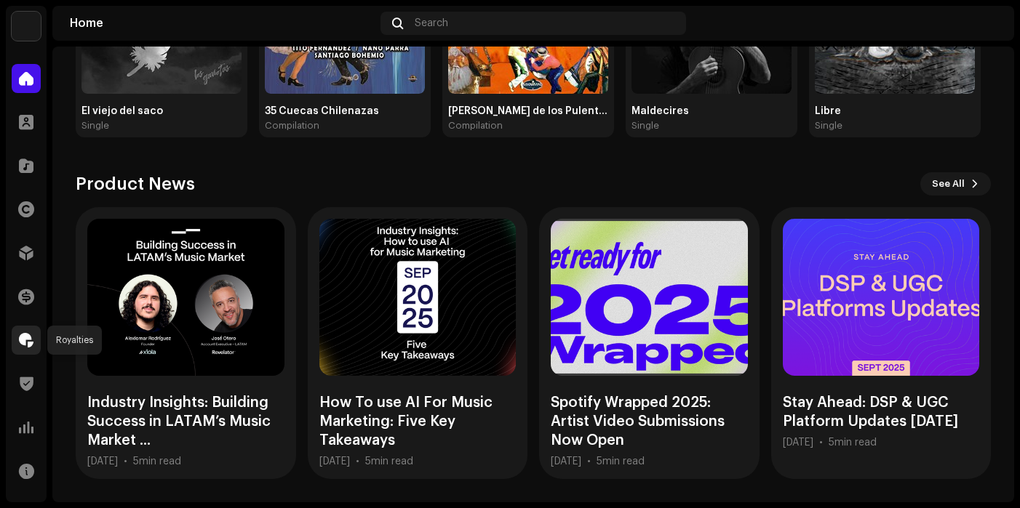
click at [25, 335] on span at bounding box center [26, 341] width 15 height 12
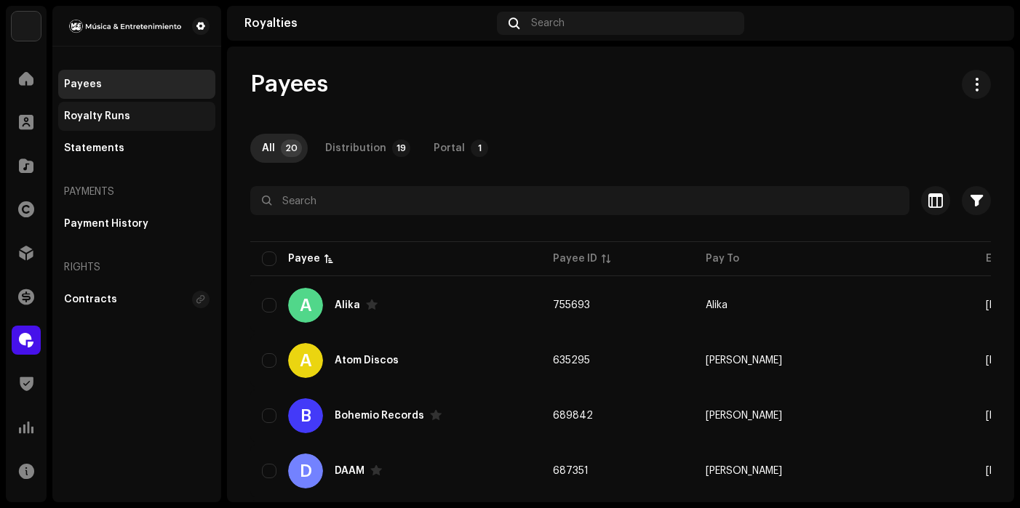
click at [107, 119] on div "Royalty Runs" at bounding box center [97, 117] width 66 height 12
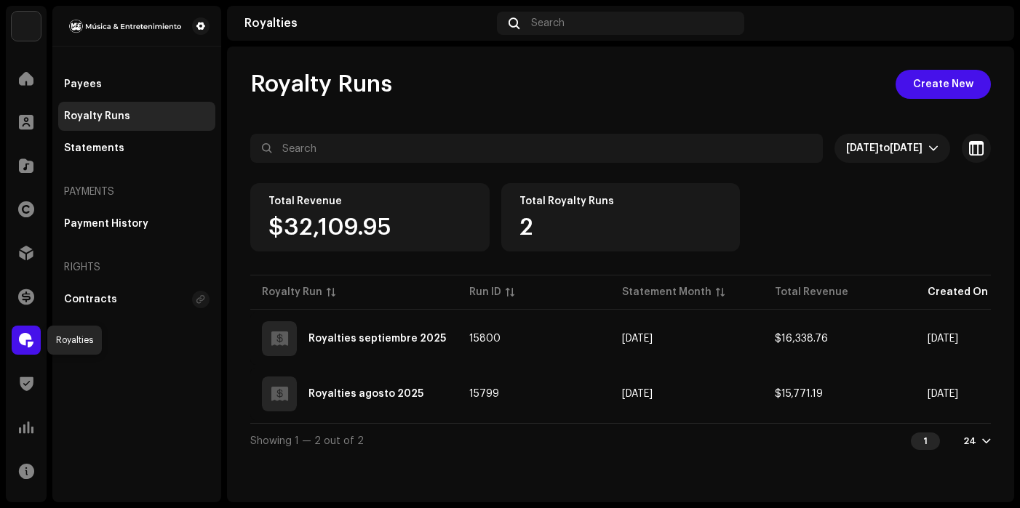
click at [28, 336] on span at bounding box center [26, 341] width 15 height 12
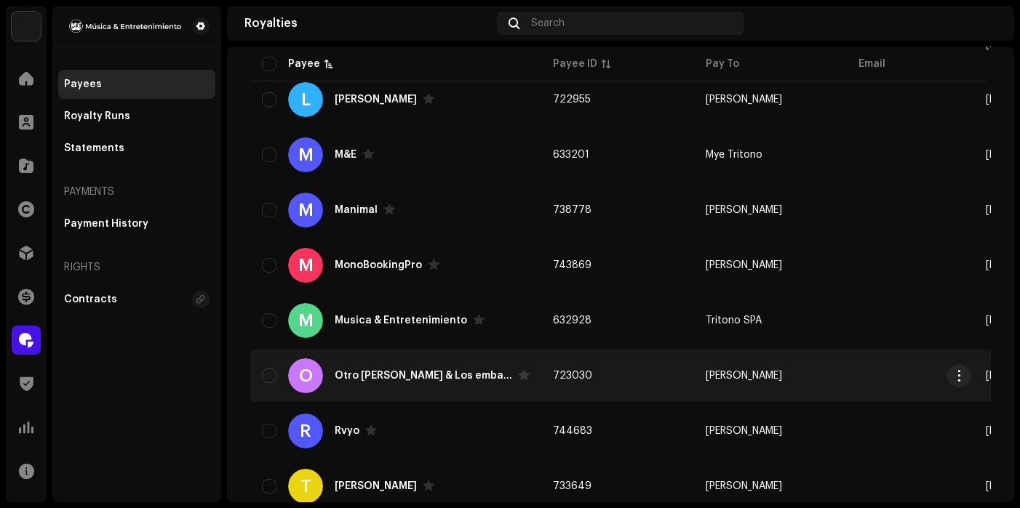
scroll to position [927, 0]
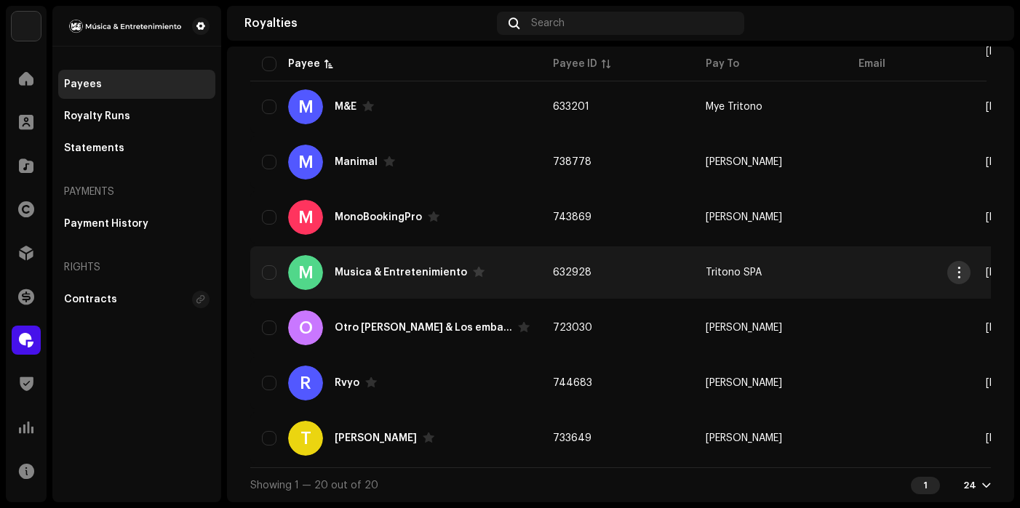
click at [961, 267] on span "button" at bounding box center [958, 273] width 11 height 12
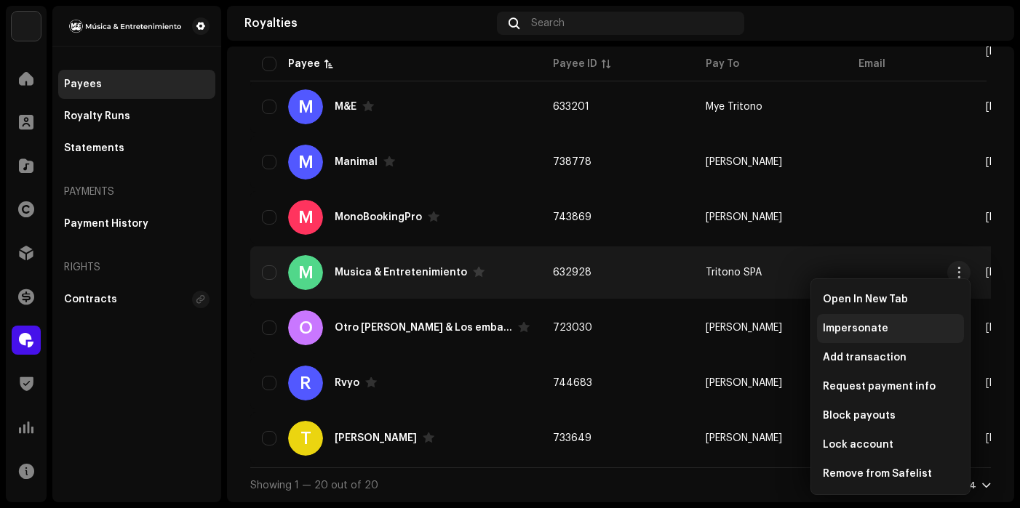
click at [857, 327] on span "Impersonate" at bounding box center [855, 329] width 65 height 12
